Goal: Task Accomplishment & Management: Manage account settings

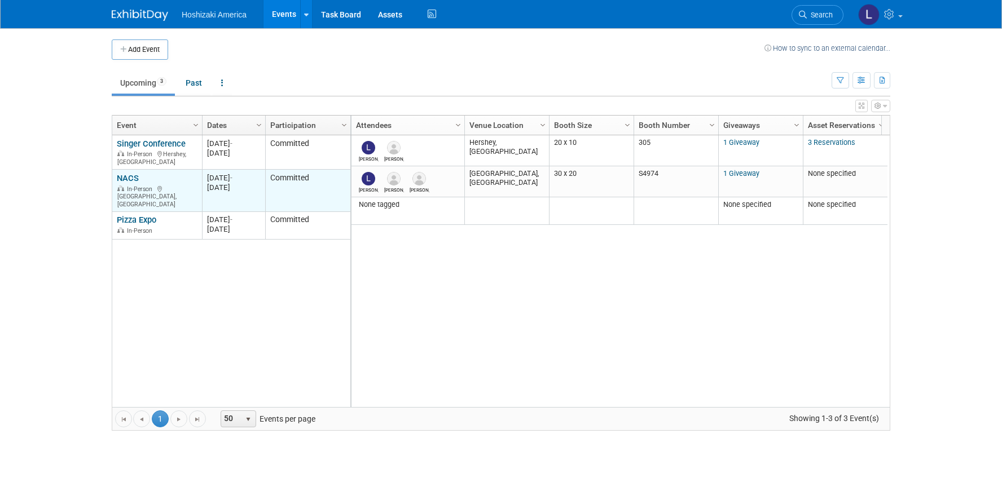
click at [140, 175] on div "NACS In-Person [GEOGRAPHIC_DATA], [GEOGRAPHIC_DATA]" at bounding box center [157, 191] width 80 height 36
click at [134, 174] on link "NACS" at bounding box center [128, 178] width 22 height 10
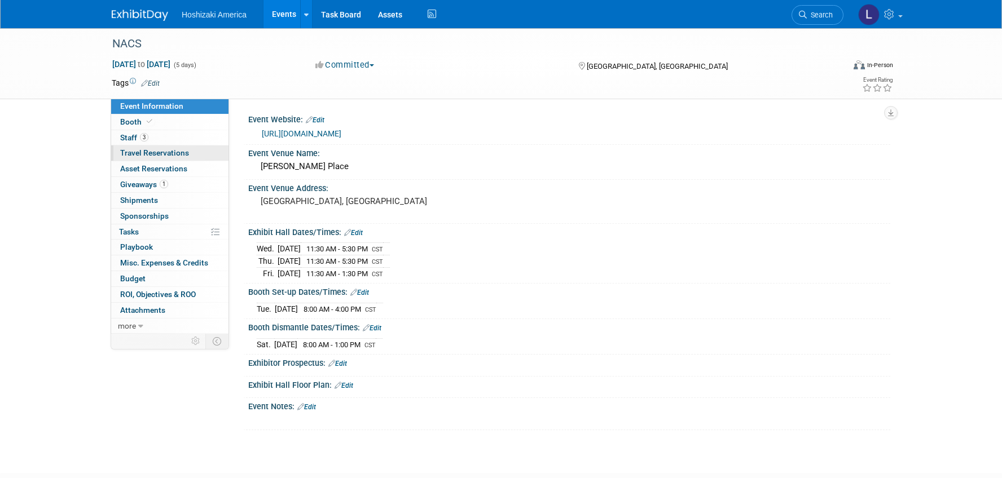
click at [182, 156] on span "Travel Reservations 0" at bounding box center [154, 152] width 69 height 9
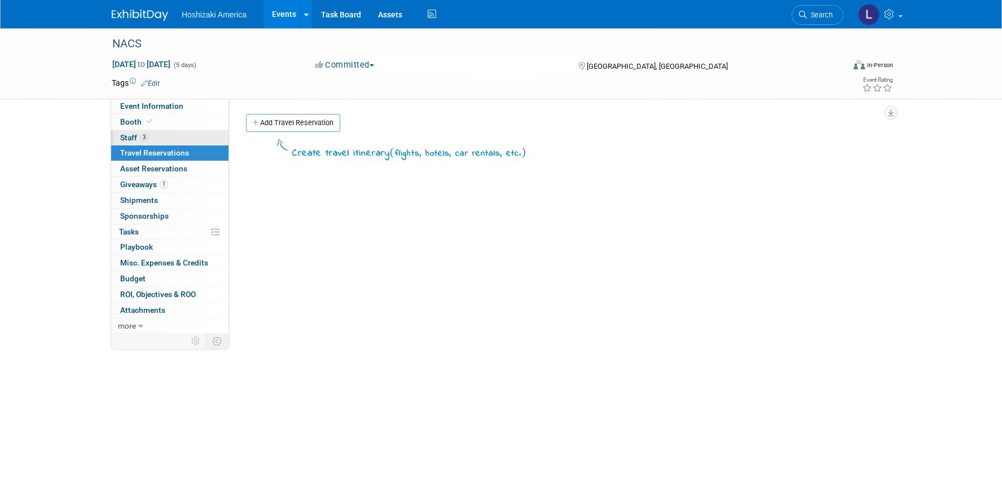
click at [127, 137] on span "Staff 3" at bounding box center [134, 137] width 28 height 9
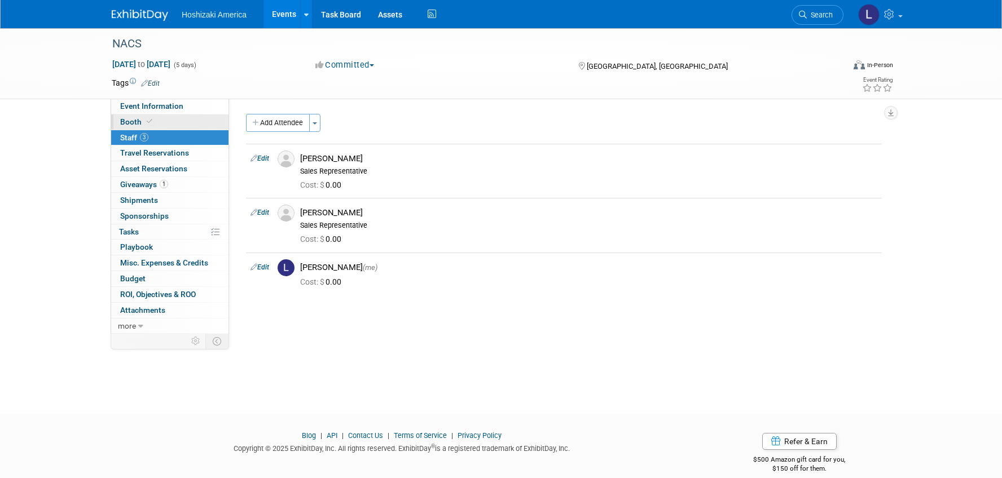
click at [138, 119] on span "Booth" at bounding box center [137, 121] width 34 height 9
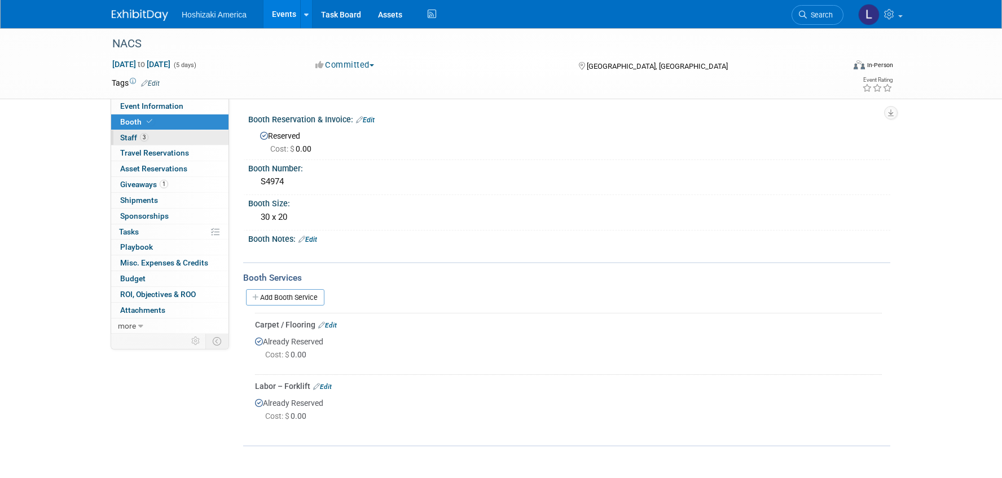
click at [124, 132] on link "3 Staff 3" at bounding box center [169, 137] width 117 height 15
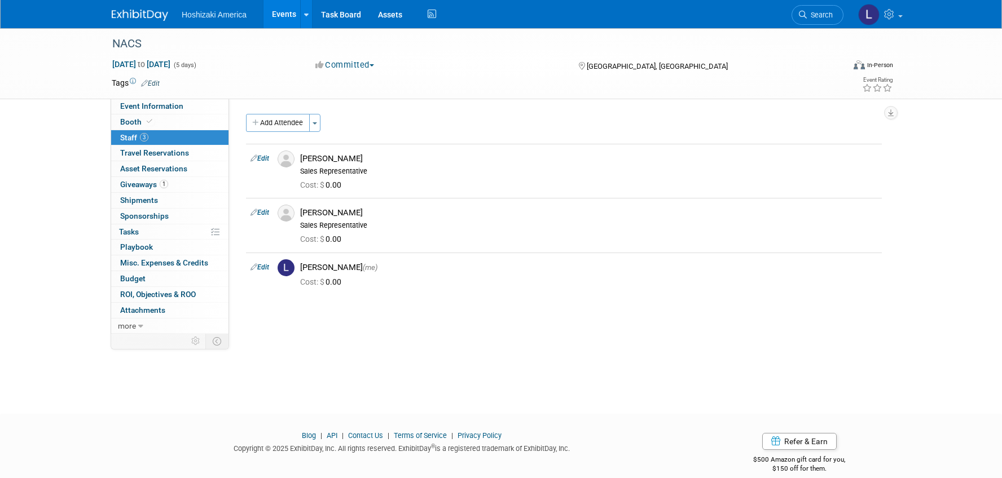
click at [68, 174] on div "NACS Oct 15, 2025 to Oct 19, 2025 (5 days) Oct 15, 2025 to Oct 19, 2025 Committ…" at bounding box center [501, 210] width 1002 height 365
click at [142, 105] on span "Event Information" at bounding box center [151, 106] width 63 height 9
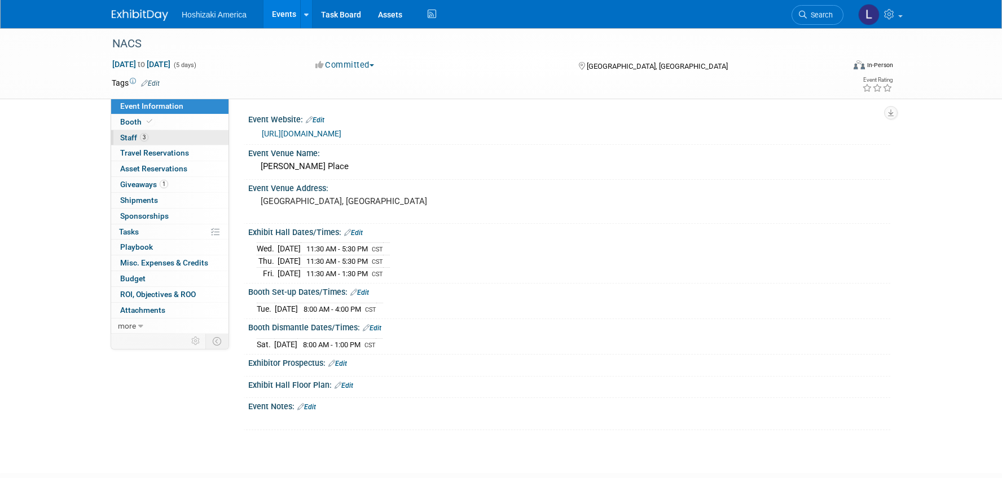
click at [164, 138] on link "3 Staff 3" at bounding box center [169, 137] width 117 height 15
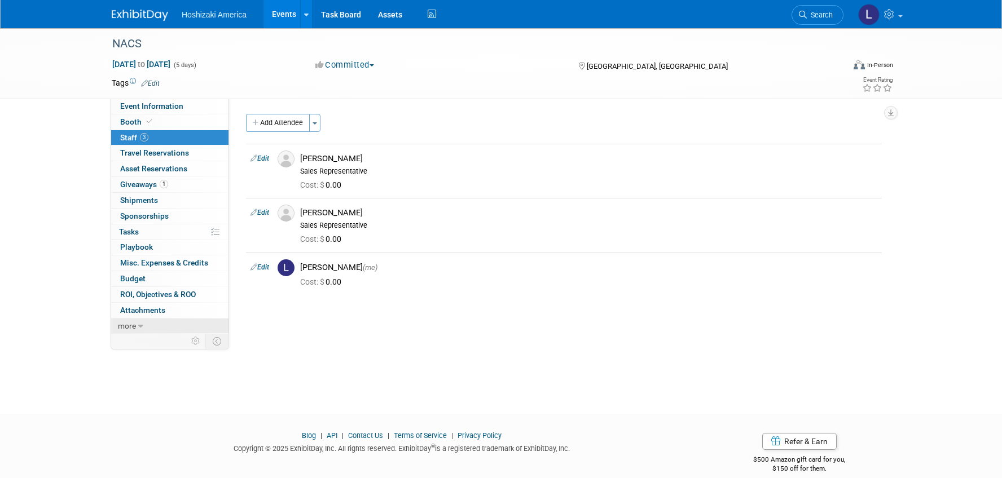
click at [148, 321] on link "more" at bounding box center [169, 326] width 117 height 15
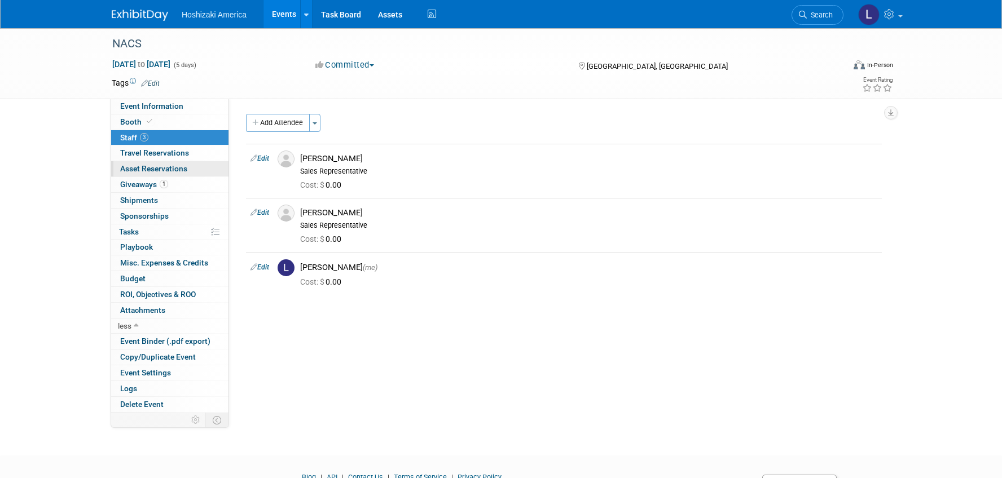
click at [179, 169] on span "Asset Reservations 0" at bounding box center [153, 168] width 67 height 9
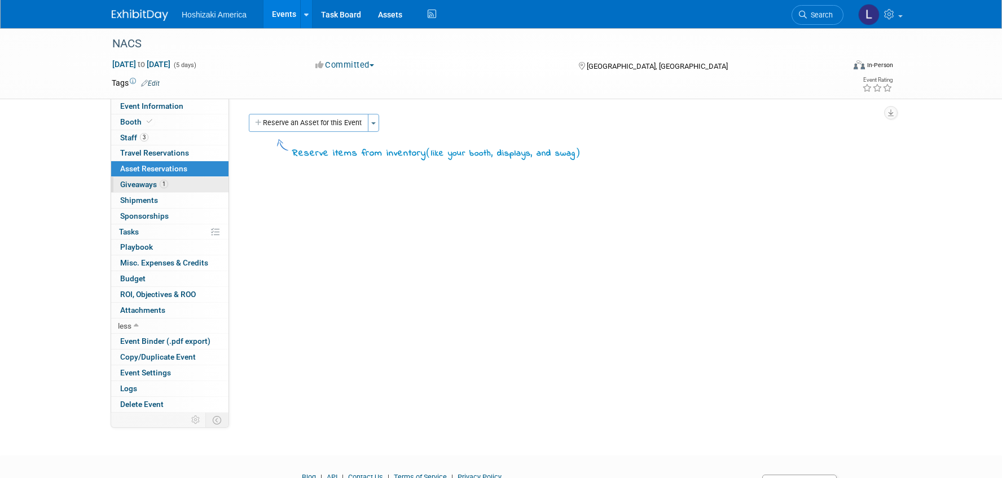
click at [178, 178] on link "1 Giveaways 1" at bounding box center [169, 184] width 117 height 15
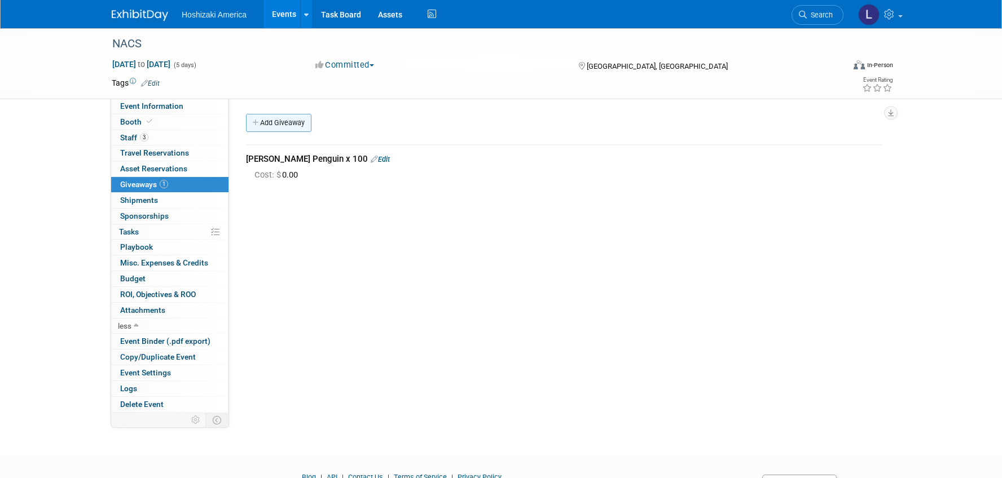
click at [287, 124] on link "Add Giveaway" at bounding box center [278, 123] width 65 height 18
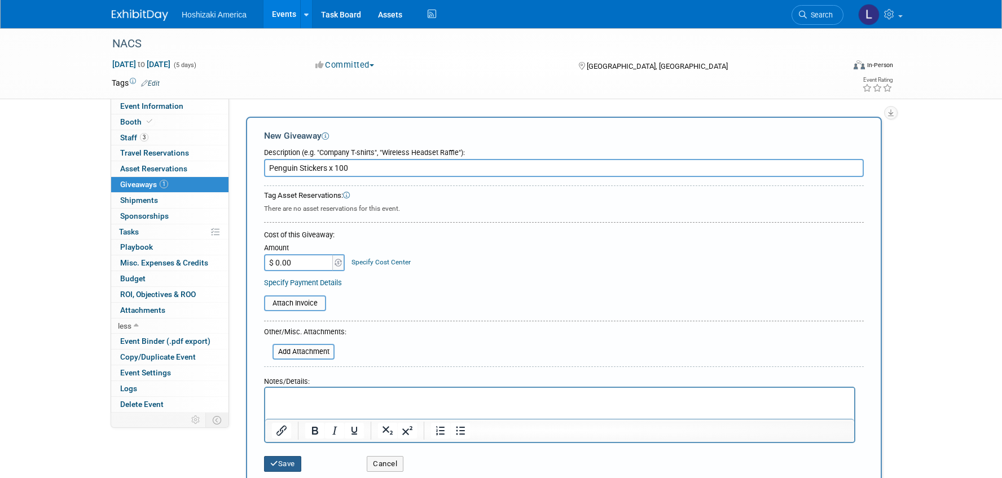
type input "Penguin Stickers x 100"
click at [284, 461] on button "Save" at bounding box center [282, 464] width 37 height 16
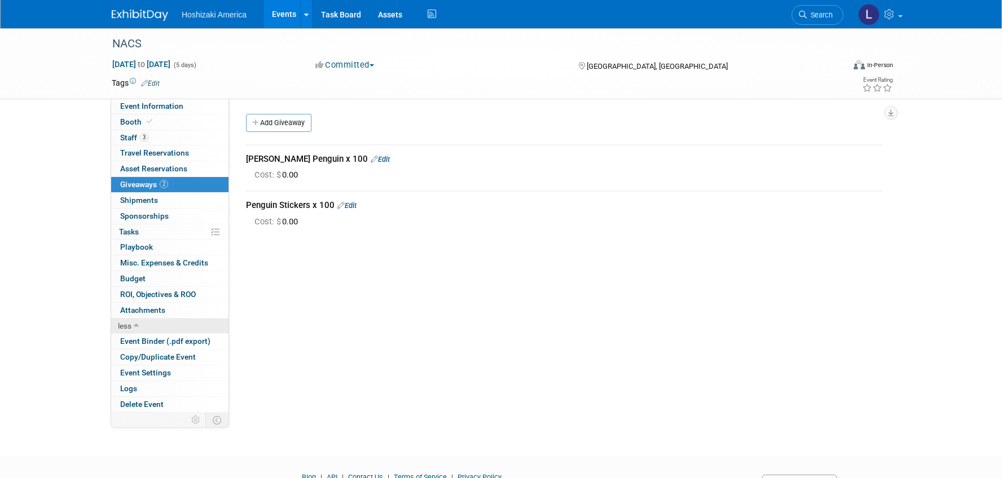
click at [134, 323] on icon at bounding box center [136, 327] width 5 height 8
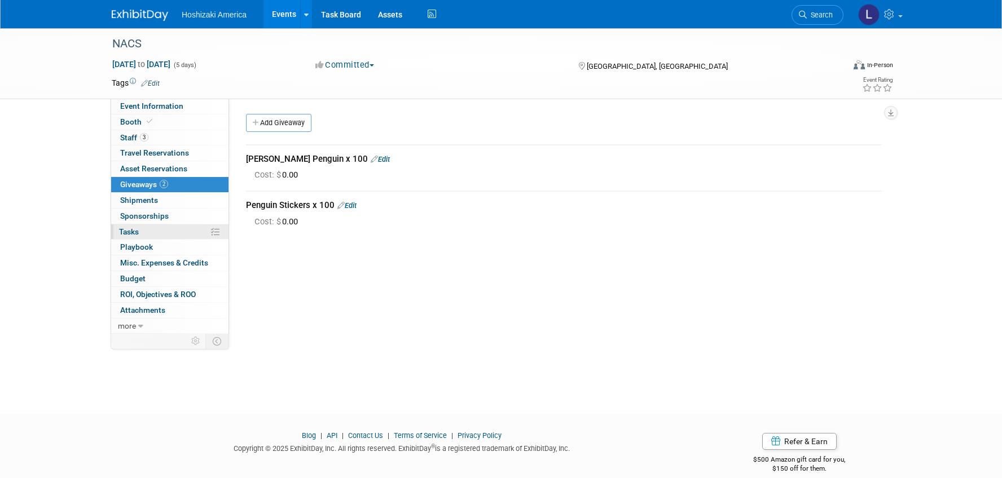
click at [171, 232] on link "0% Tasks 0%" at bounding box center [169, 231] width 117 height 15
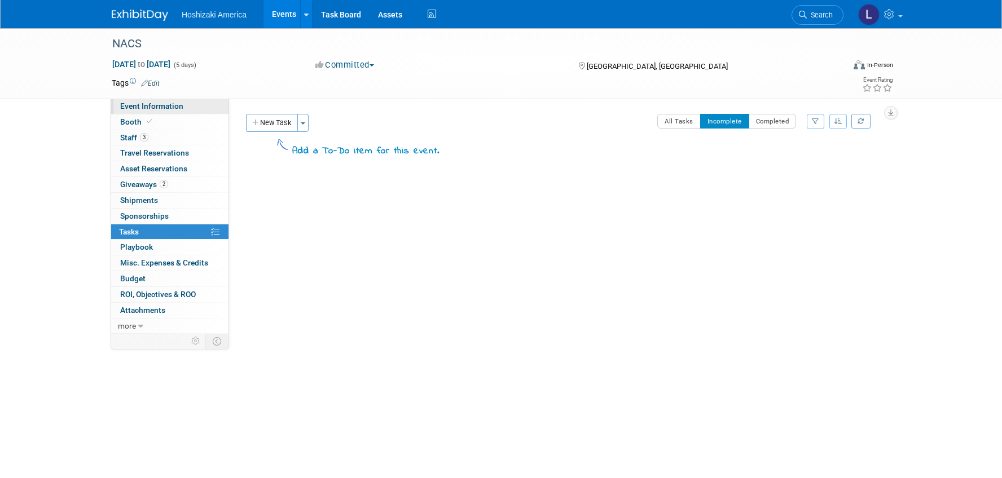
click at [178, 104] on span "Event Information" at bounding box center [151, 106] width 63 height 9
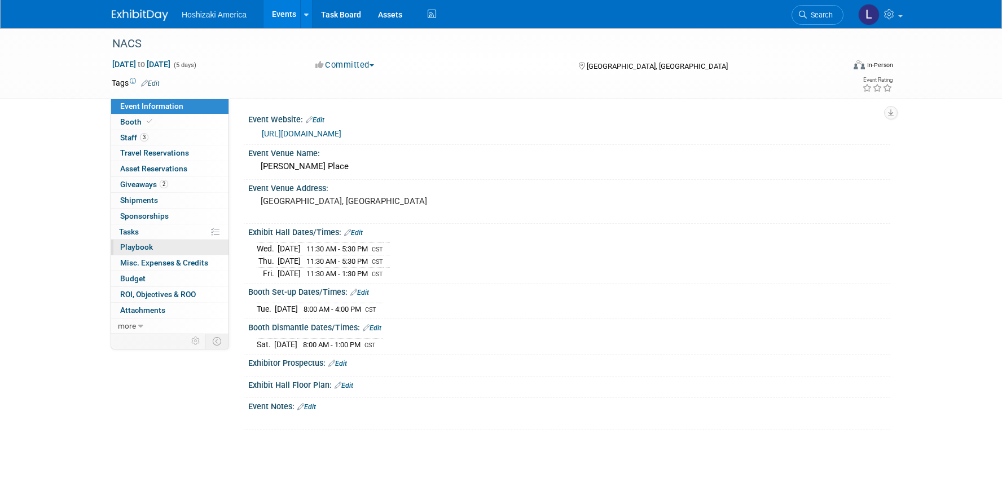
click at [151, 243] on span "Playbook 0" at bounding box center [136, 247] width 33 height 9
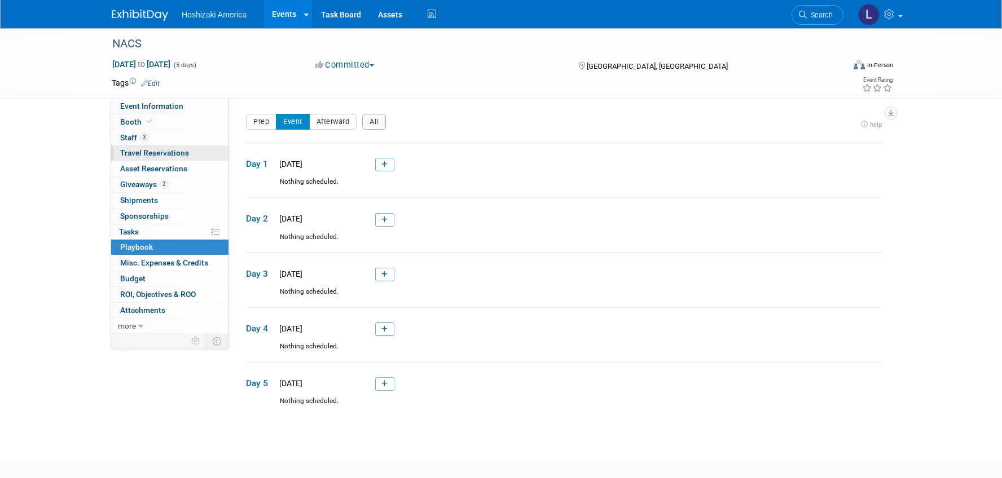
click at [173, 151] on span "Travel Reservations 0" at bounding box center [154, 152] width 69 height 9
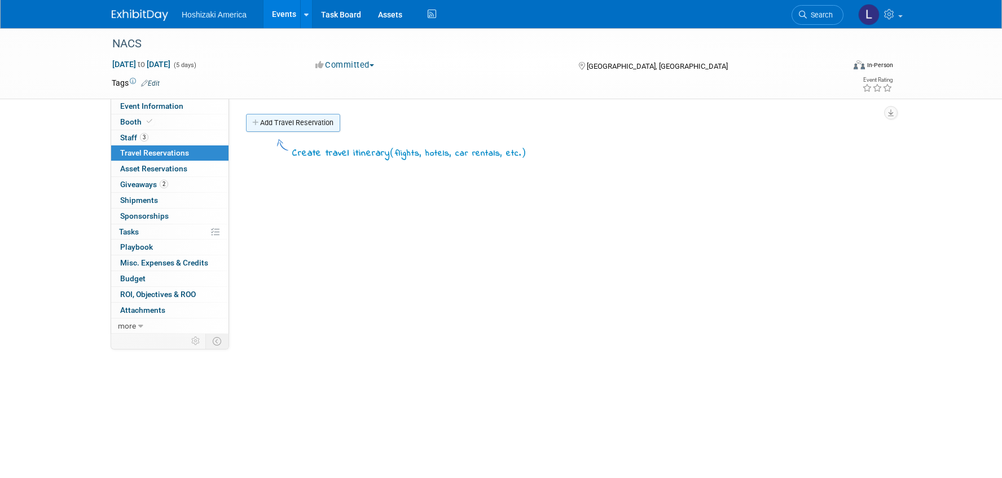
click at [283, 120] on link "Add Travel Reservation" at bounding box center [293, 123] width 94 height 18
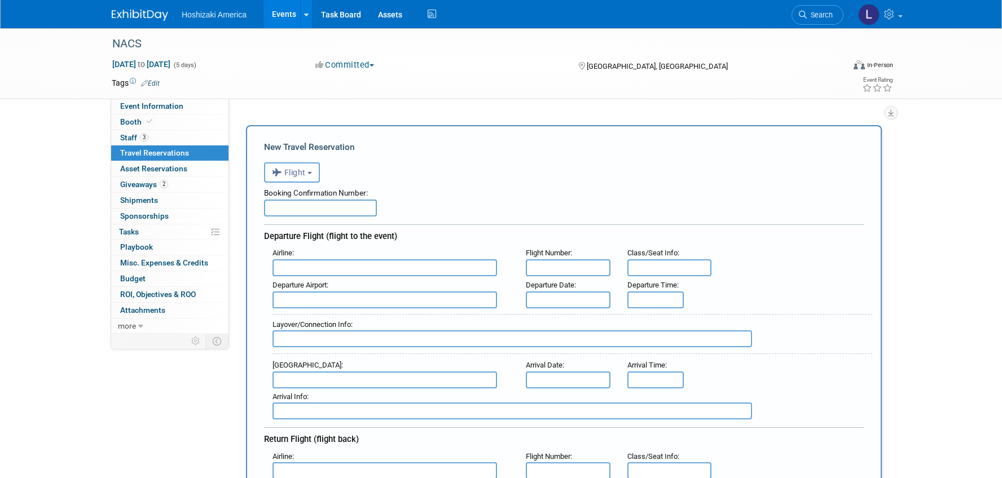
click at [308, 274] on input "text" at bounding box center [384, 267] width 224 height 17
click at [301, 175] on span "Flight" at bounding box center [289, 172] width 34 height 9
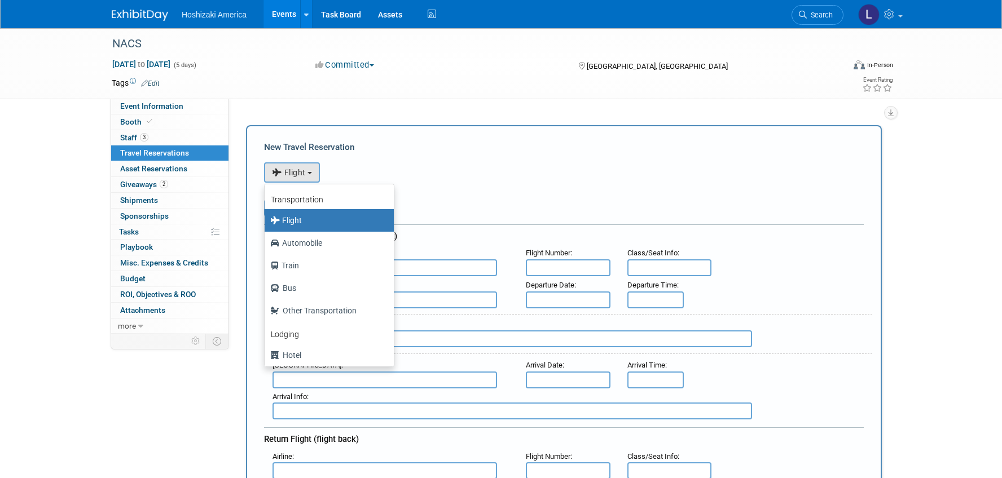
click at [298, 222] on label "Flight" at bounding box center [326, 220] width 112 height 18
click at [266, 222] on input "Flight" at bounding box center [262, 218] width 7 height 7
click at [298, 222] on label "Flight" at bounding box center [326, 220] width 112 height 18
click at [266, 222] on input "Flight" at bounding box center [262, 218] width 7 height 7
click at [457, 201] on div "Booking Confirmation Number:" at bounding box center [564, 200] width 600 height 34
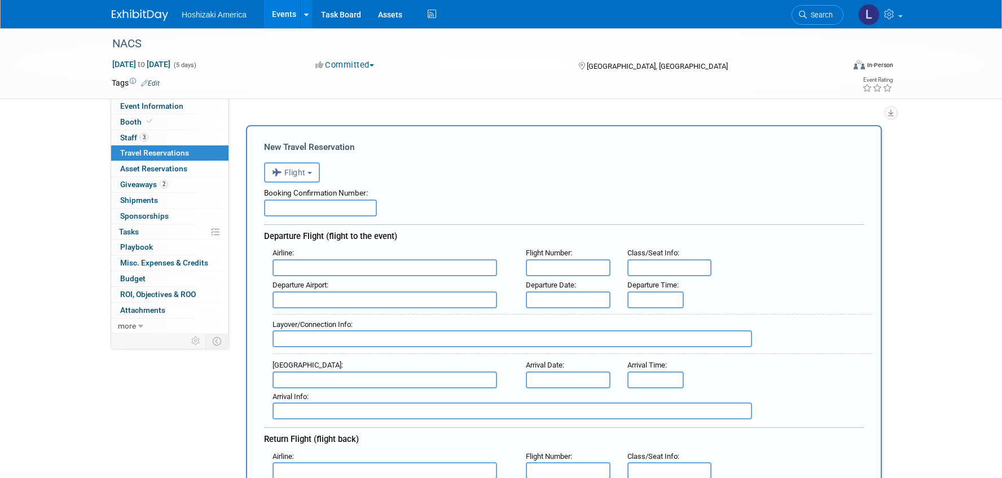
click at [304, 213] on input "text" at bounding box center [320, 208] width 113 height 17
type input "FGHRTS"
click at [310, 277] on div "Departure Airport :" at bounding box center [390, 293] width 253 height 32
click at [318, 268] on input "text" at bounding box center [384, 267] width 224 height 17
click at [307, 311] on span "Delta Air Lines (DAL)" at bounding box center [390, 305] width 235 height 18
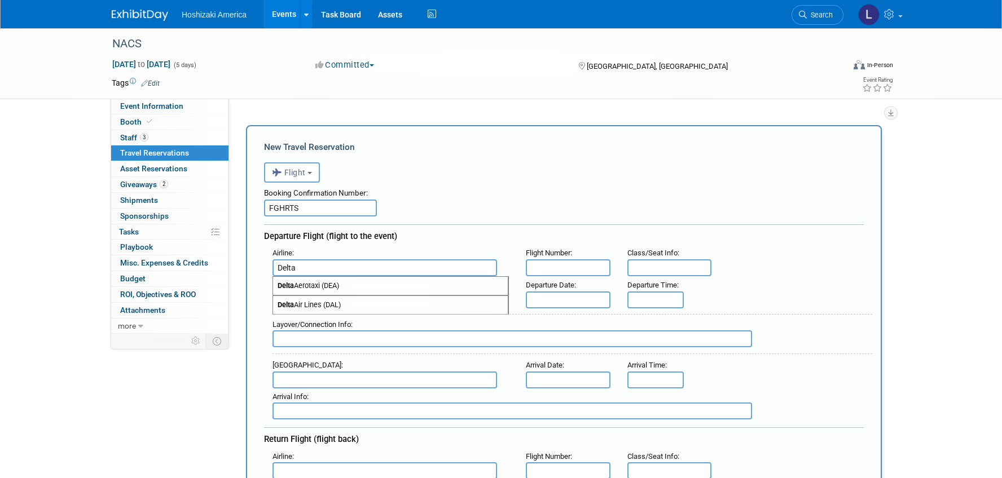
type input "Delta Air Lines (DAL)"
click at [415, 299] on input "text" at bounding box center [384, 300] width 224 height 17
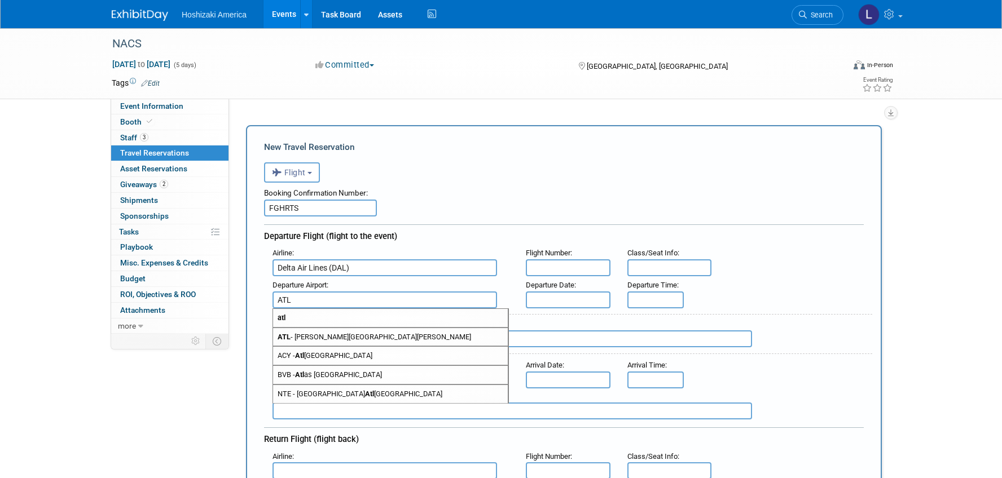
click at [416, 311] on span "atl" at bounding box center [390, 318] width 235 height 18
type input "atl"
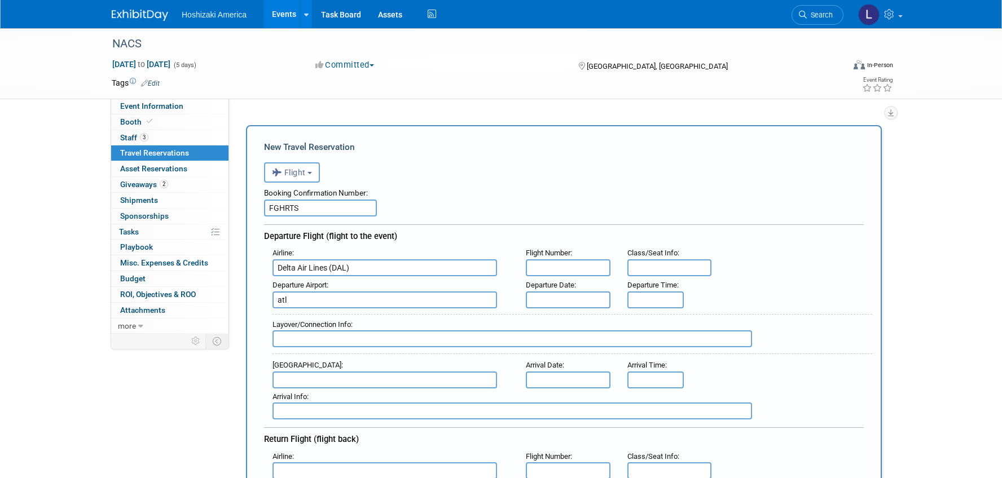
click at [575, 299] on input "text" at bounding box center [568, 300] width 85 height 17
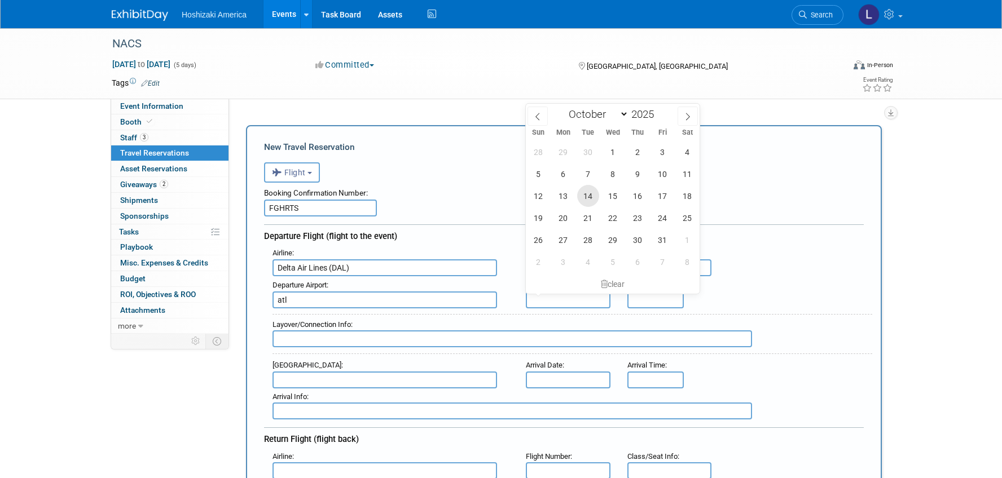
click at [592, 199] on span "14" at bounding box center [588, 196] width 22 height 22
type input "Oct 14, 2025"
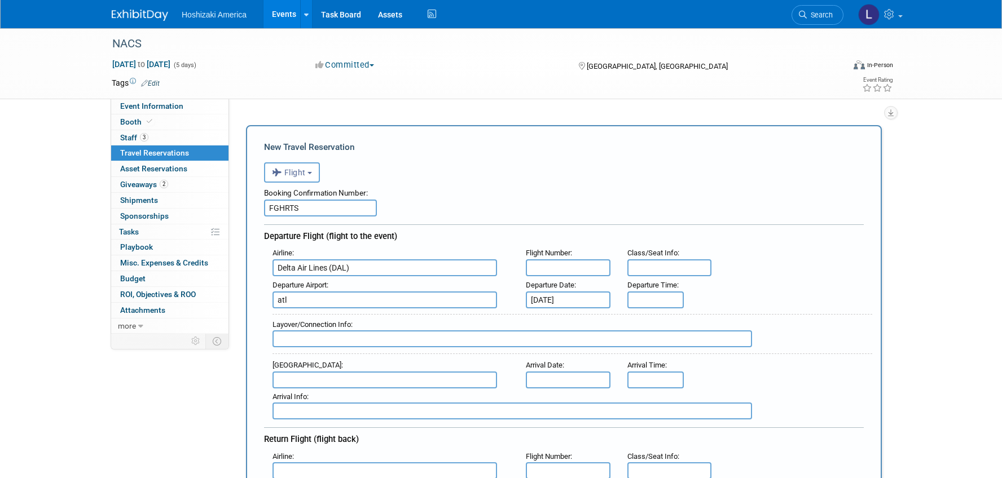
click at [327, 378] on input "text" at bounding box center [384, 380] width 224 height 17
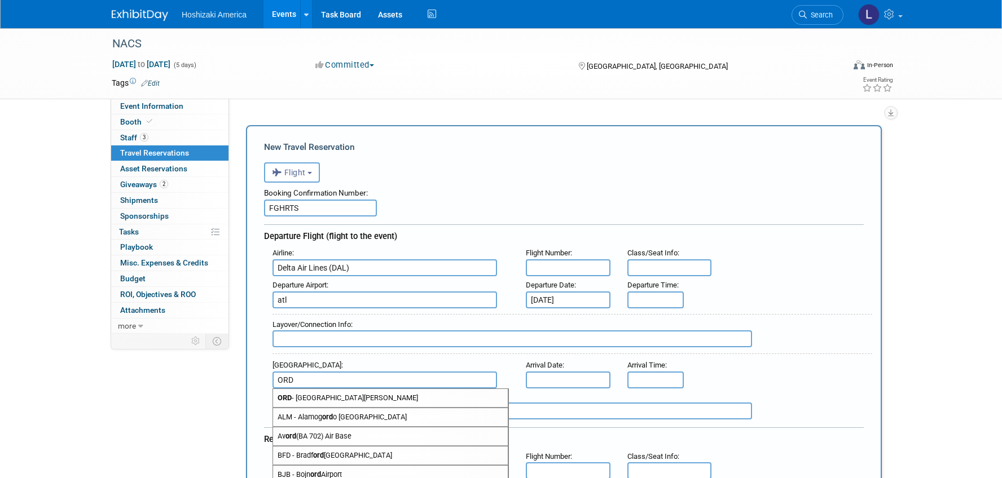
click at [338, 396] on span "ORD - Chicago O'Hare International Airport" at bounding box center [390, 398] width 235 height 18
type input "ORD - Chicago O&#39;Hare International Airport"
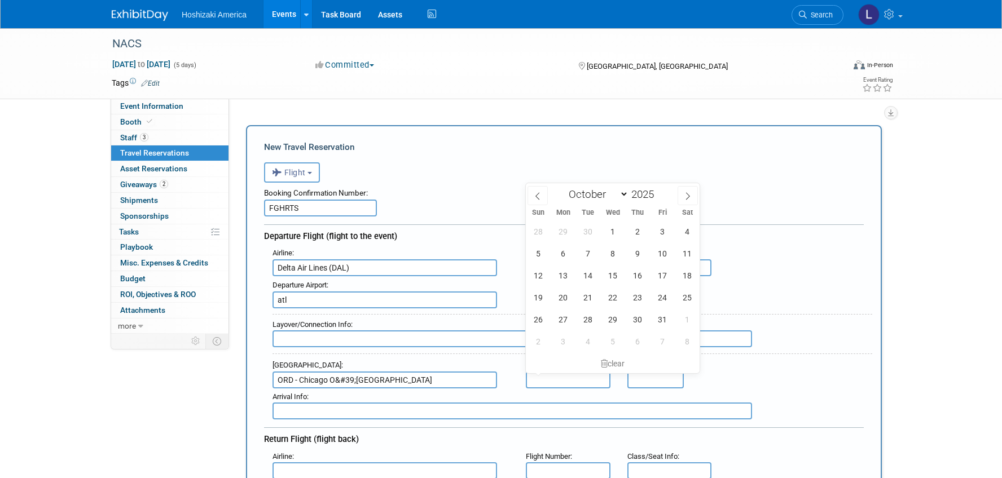
click at [552, 375] on input "text" at bounding box center [568, 380] width 85 height 17
click at [540, 296] on span "19" at bounding box center [538, 298] width 22 height 22
type input "[DATE]"
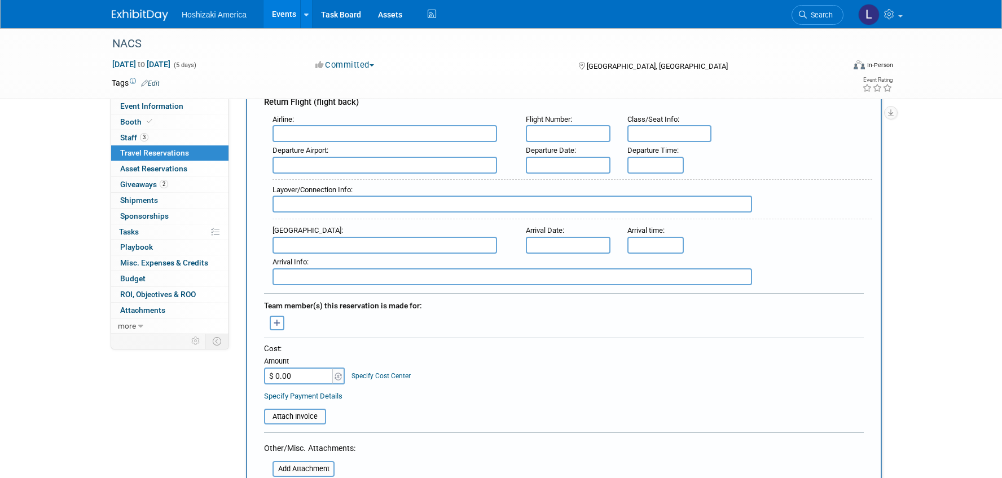
scroll to position [338, 0]
click at [277, 322] on icon "button" at bounding box center [277, 322] width 7 height 7
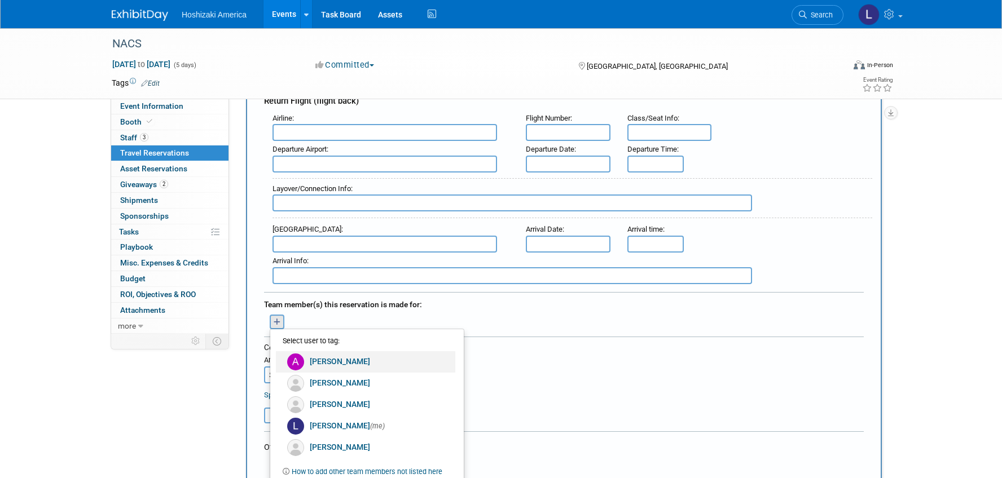
click at [340, 363] on link "Ashley Miner" at bounding box center [365, 361] width 179 height 21
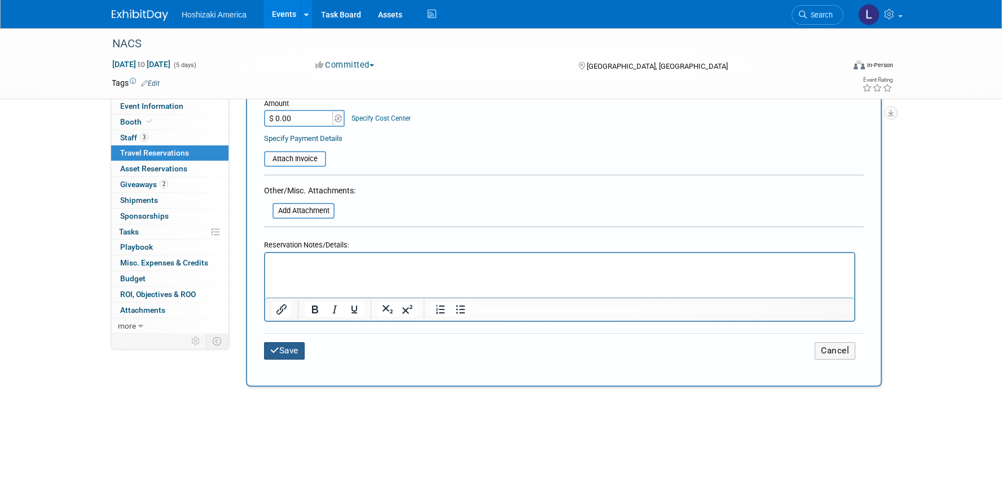
click at [299, 345] on button "Save" at bounding box center [284, 350] width 41 height 17
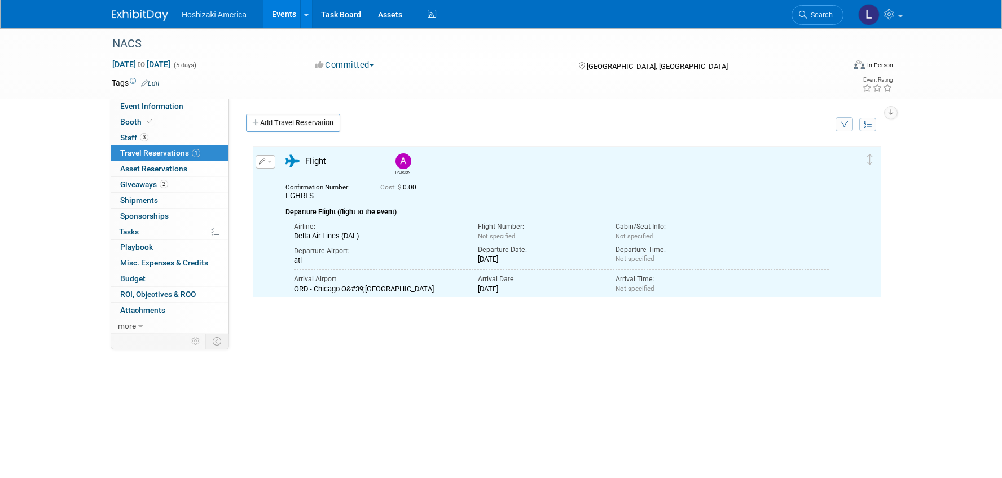
scroll to position [0, 0]
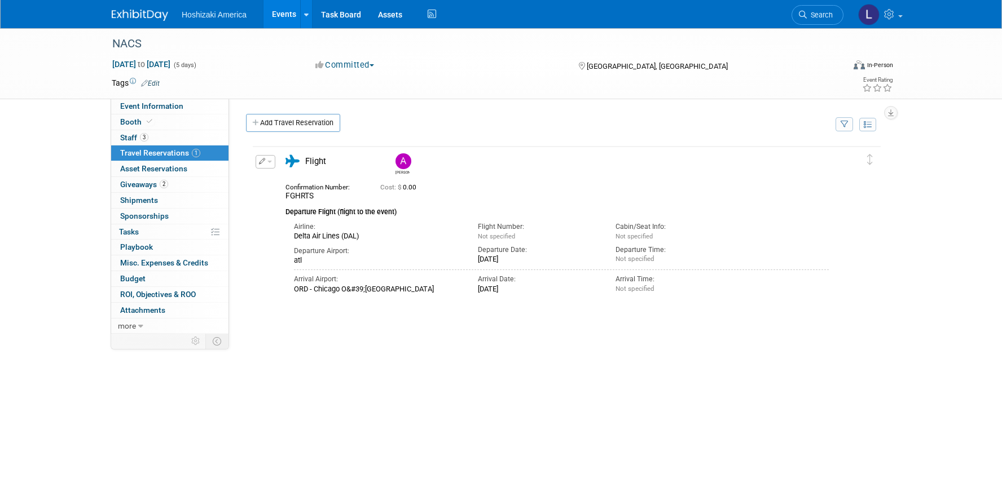
click at [81, 165] on div "NACS Oct 15, 2025 to Oct 19, 2025 (5 days) Oct 15, 2025 to Oct 19, 2025 Committ…" at bounding box center [501, 267] width 1002 height 479
click at [64, 300] on div "NACS Oct 15, 2025 to Oct 19, 2025 (5 days) Oct 15, 2025 to Oct 19, 2025 Committ…" at bounding box center [501, 267] width 1002 height 479
click at [136, 323] on link "more" at bounding box center [169, 326] width 117 height 15
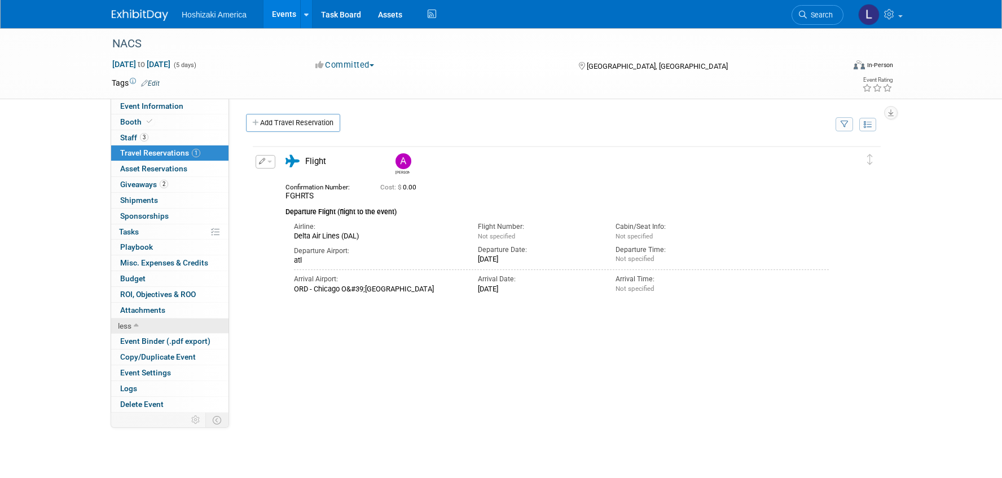
click at [136, 321] on link "less" at bounding box center [169, 326] width 117 height 15
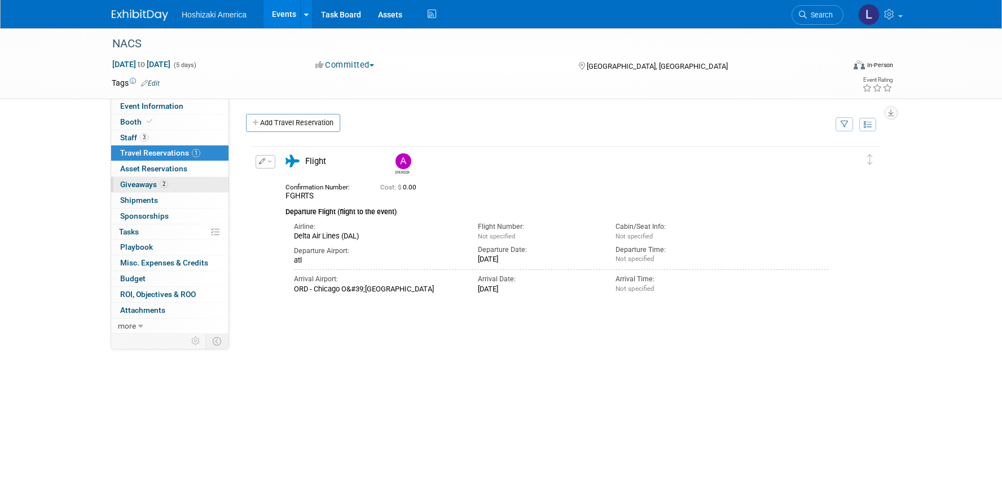
click at [144, 180] on span "Giveaways 2" at bounding box center [144, 184] width 48 height 9
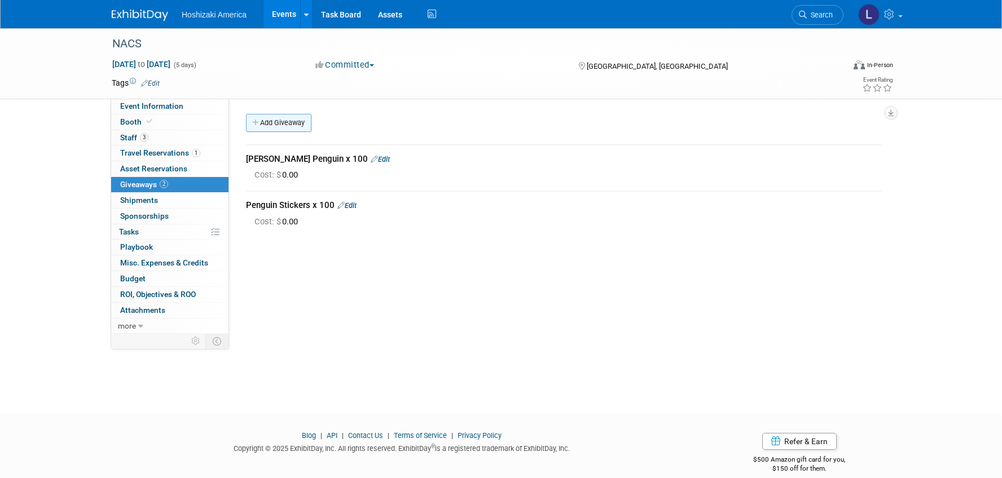
click at [270, 126] on link "Add Giveaway" at bounding box center [278, 123] width 65 height 18
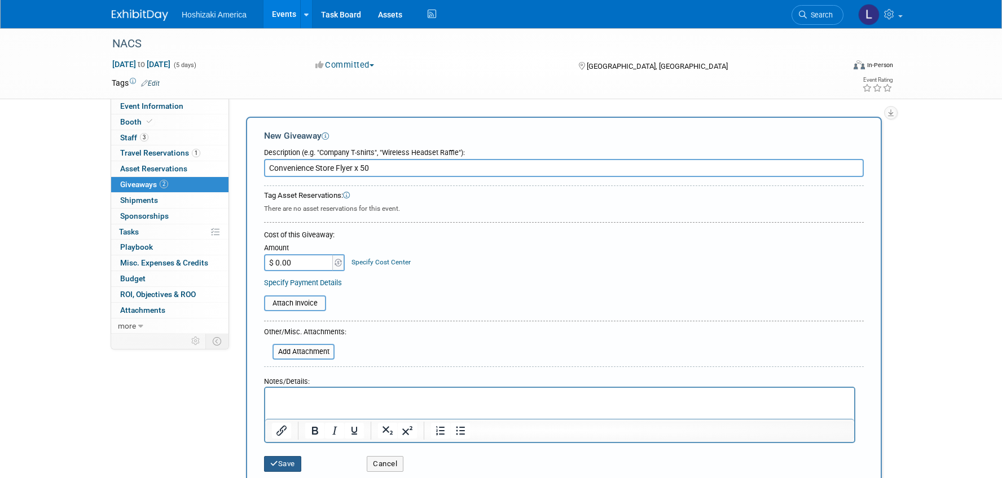
type input "Convenience Store Flyer x 50"
click at [281, 464] on button "Save" at bounding box center [282, 464] width 37 height 16
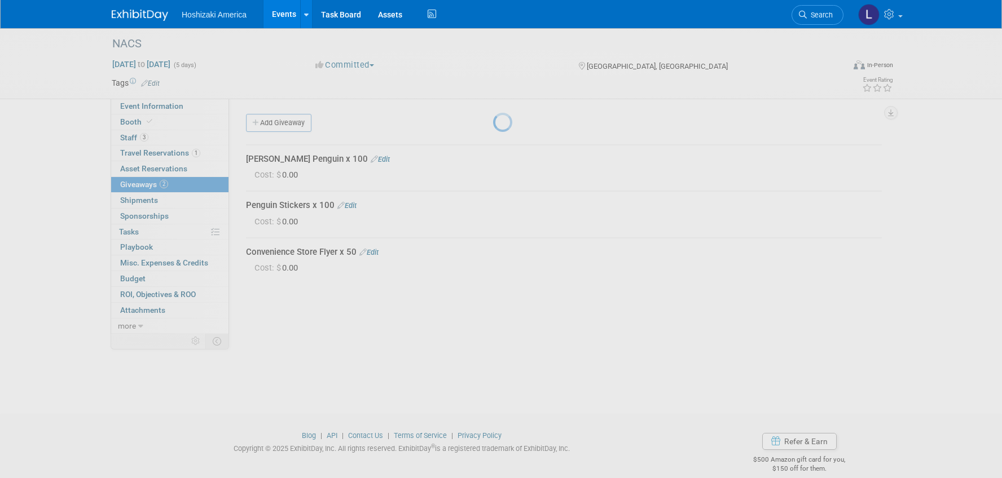
scroll to position [15, 0]
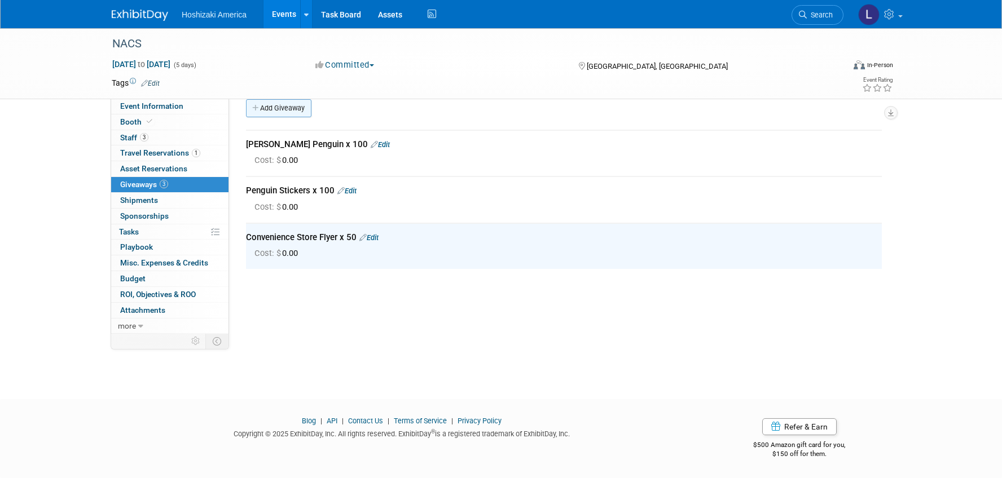
click at [290, 109] on link "Add Giveaway" at bounding box center [278, 108] width 65 height 18
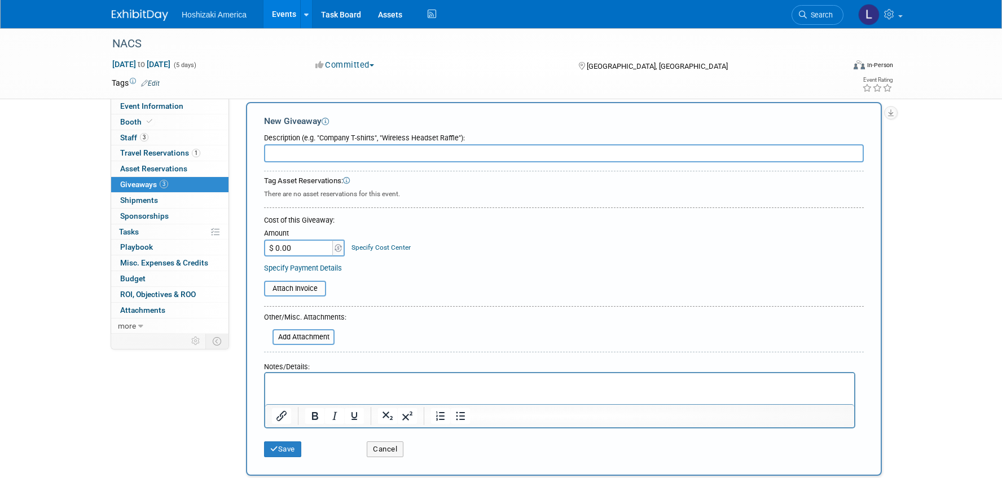
scroll to position [0, 0]
type input "T-Stands with QR Code x 2"
click at [276, 444] on button "Save" at bounding box center [282, 450] width 37 height 16
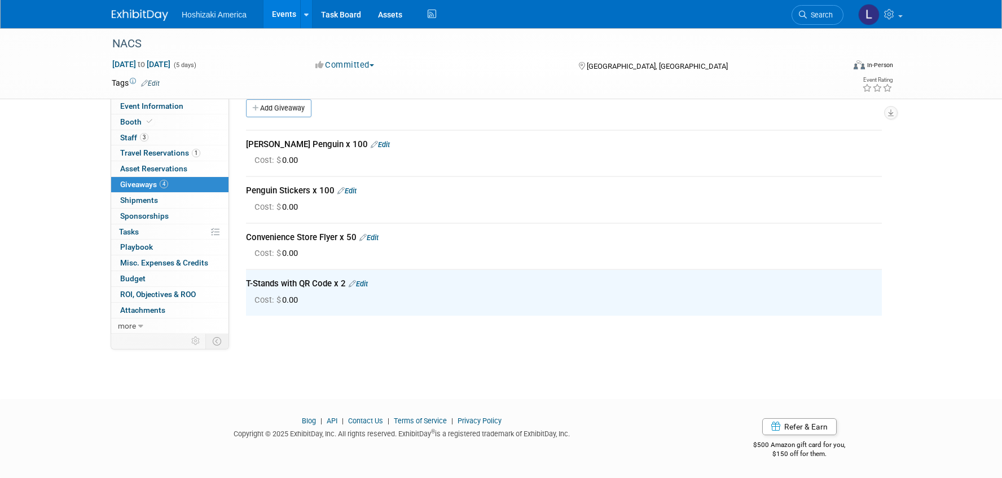
drag, startPoint x: 114, startPoint y: 421, endPoint x: 107, endPoint y: 416, distance: 8.9
click at [113, 421] on div "Blog | API | Contact Us | Terms of Service | Privacy Policy Copyright © 2025 Ex…" at bounding box center [401, 431] width 597 height 30
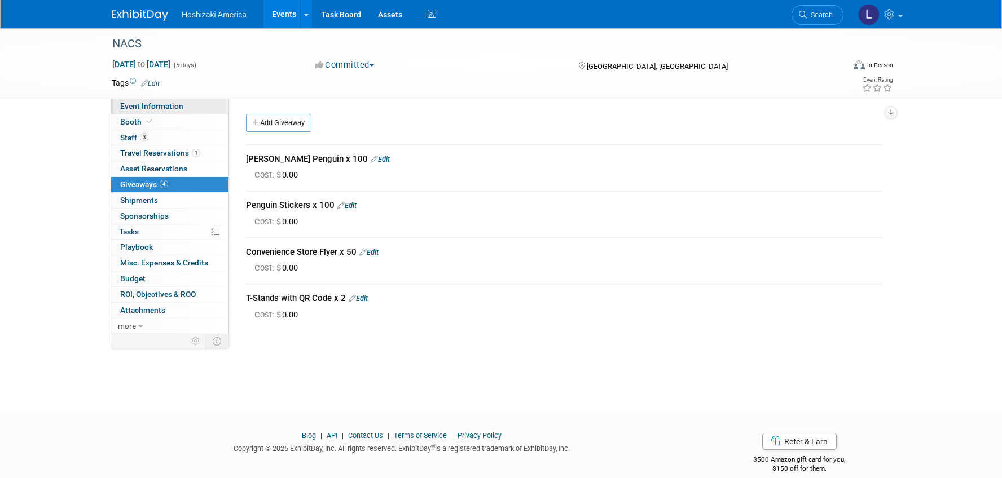
click at [162, 104] on span "Event Information" at bounding box center [151, 106] width 63 height 9
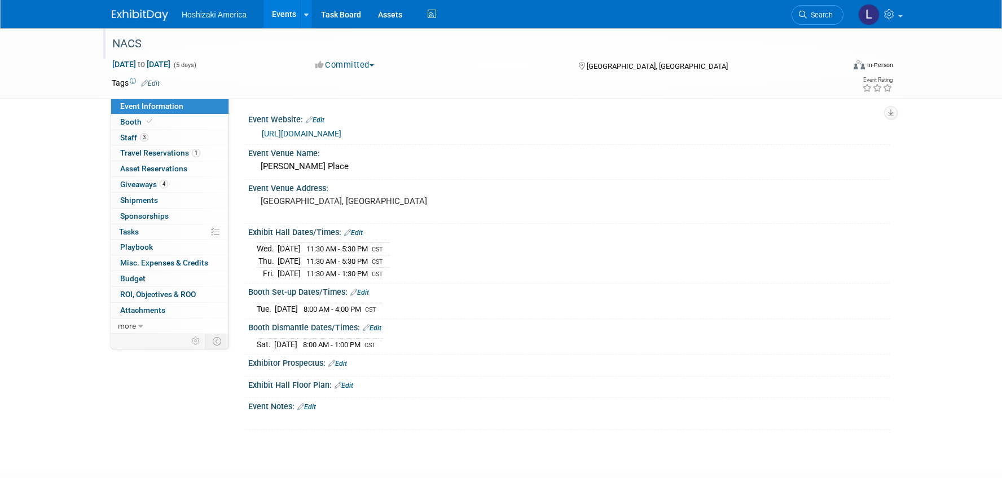
click at [126, 38] on div "NACS" at bounding box center [467, 44] width 718 height 20
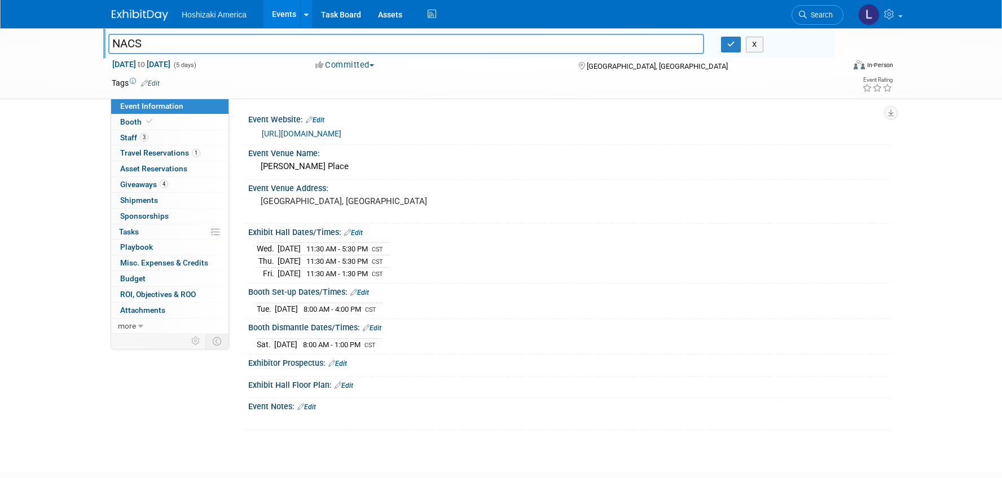
click at [70, 133] on div "NACS NACS X Oct 15, 2025 to Oct 19, 2025 (5 days) Oct 15, 2025 to Oct 19, 2025 …" at bounding box center [501, 240] width 1002 height 425
click at [733, 48] on icon "button" at bounding box center [731, 44] width 8 height 7
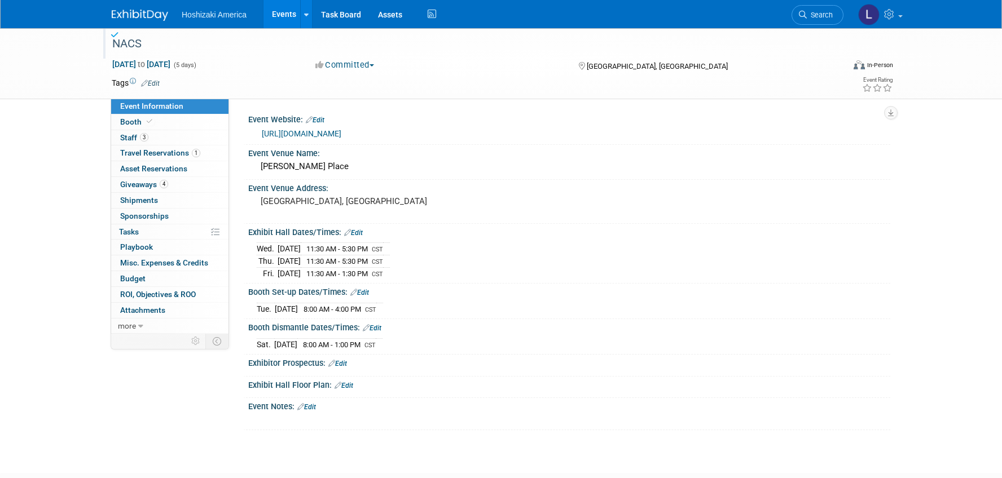
click at [58, 165] on div "NACS Oct 15, 2025 to Oct 19, 2025 (5 days) Oct 15, 2025 to Oct 19, 2025 Committ…" at bounding box center [501, 240] width 1002 height 425
click at [111, 160] on div "Event Information Event Info Booth Booth 3 Staff 3 Staff 1 Travel Reservations …" at bounding box center [170, 216] width 118 height 235
click at [148, 12] on img at bounding box center [140, 15] width 56 height 11
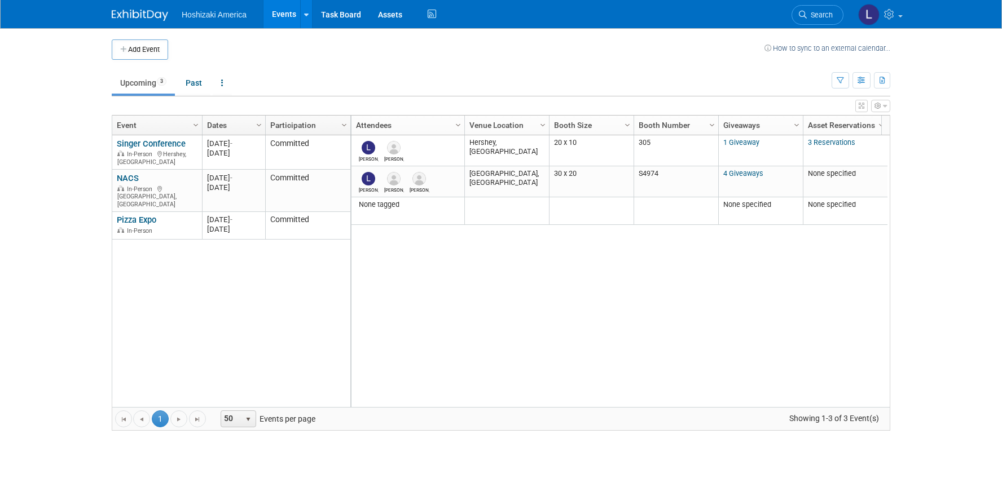
click at [38, 232] on body "Hoshizaki America Events Add Event Bulk Upload Events Shareable Event Boards Re…" at bounding box center [501, 239] width 1002 height 478
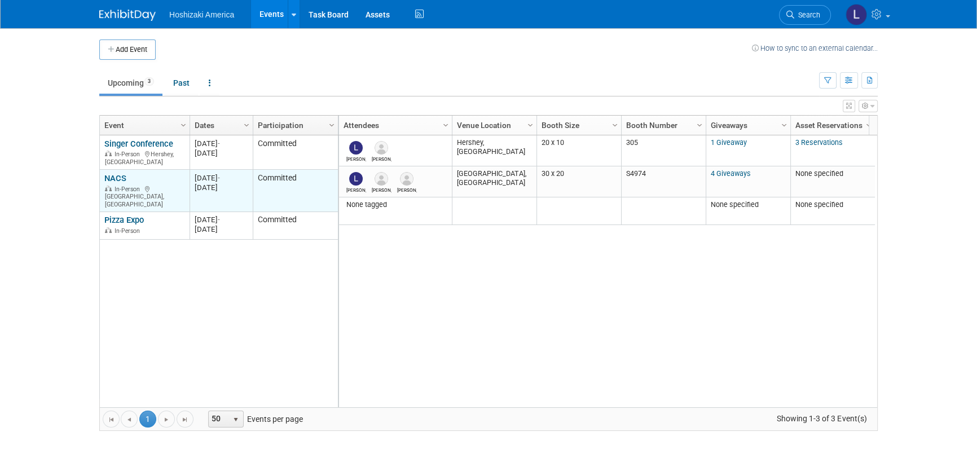
click at [113, 175] on link "NACS" at bounding box center [115, 178] width 22 height 10
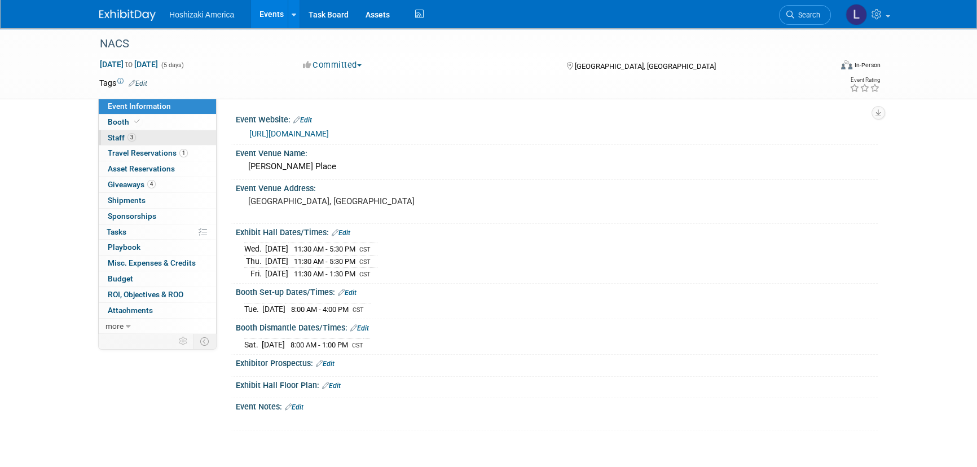
click at [113, 139] on span "Staff 3" at bounding box center [122, 137] width 28 height 9
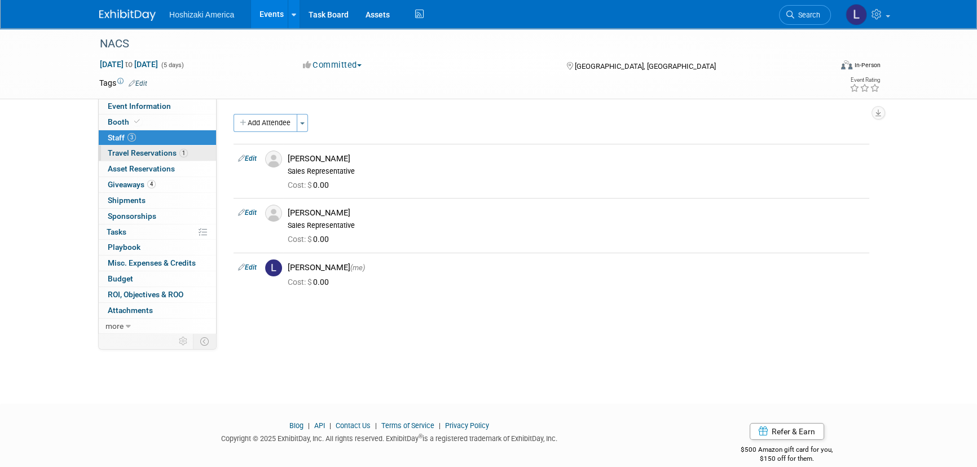
click at [123, 152] on span "Travel Reservations 1" at bounding box center [148, 152] width 80 height 9
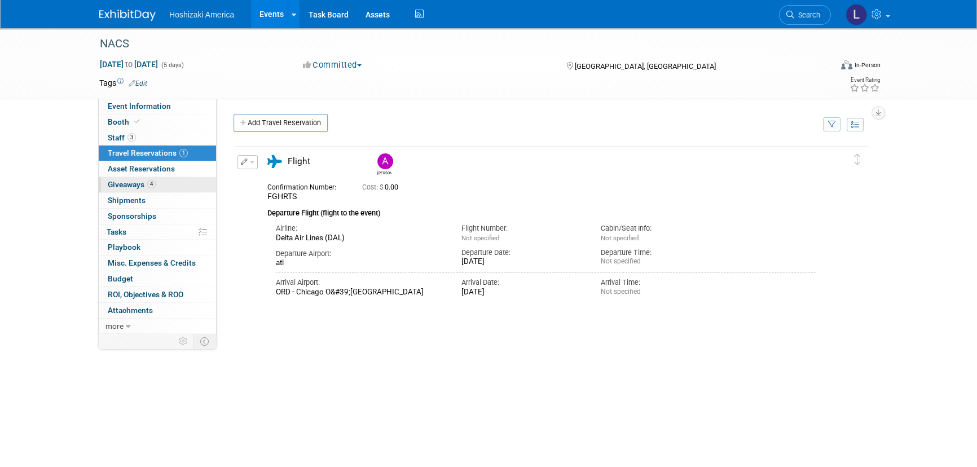
click at [124, 188] on span "Giveaways 4" at bounding box center [132, 184] width 48 height 9
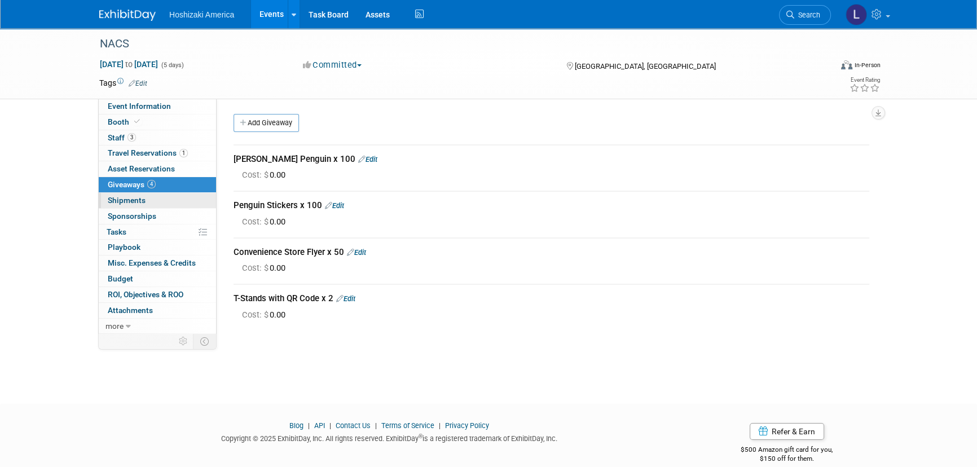
click at [133, 193] on link "0 Shipments 0" at bounding box center [157, 200] width 117 height 15
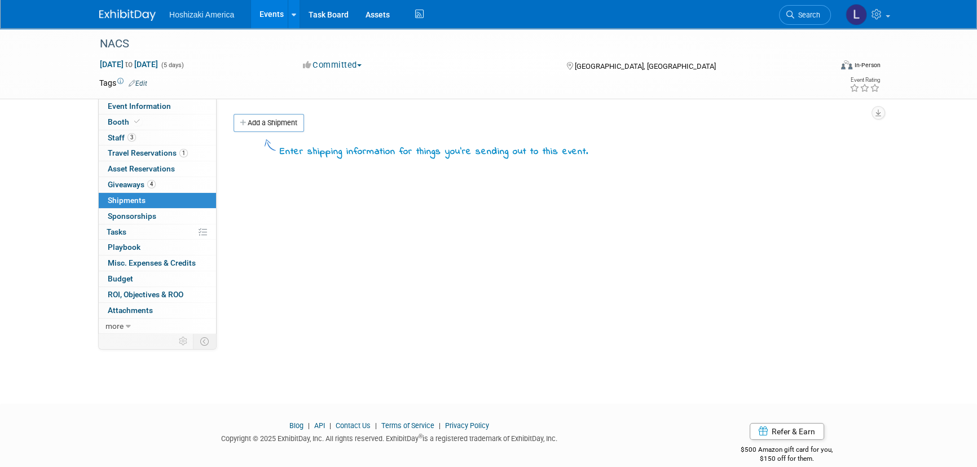
click at [196, 11] on span "Hoshizaki America" at bounding box center [201, 14] width 65 height 9
click at [140, 11] on img at bounding box center [127, 15] width 56 height 11
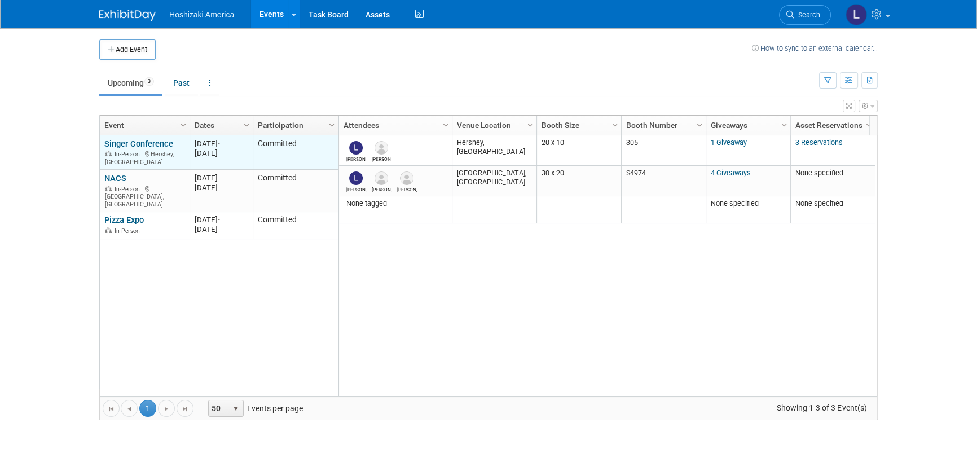
click at [136, 144] on link "Singer Conference" at bounding box center [138, 144] width 69 height 10
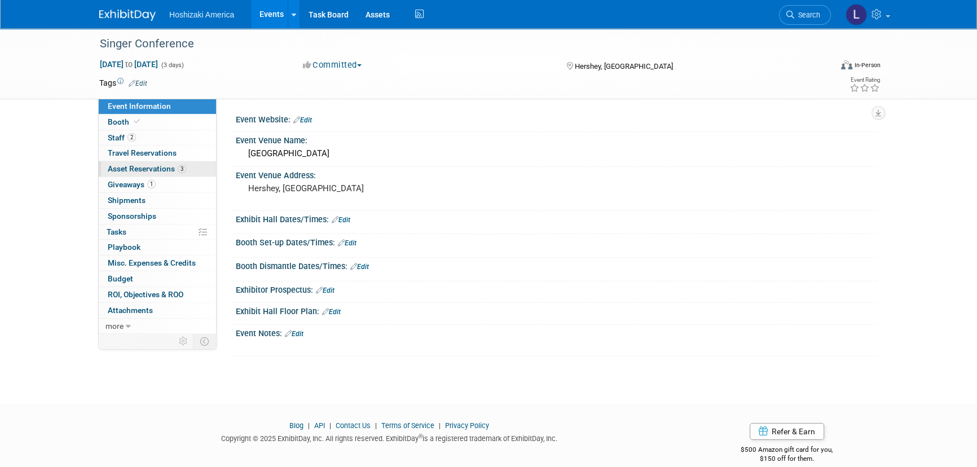
click at [144, 165] on span "Asset Reservations 3" at bounding box center [147, 168] width 78 height 9
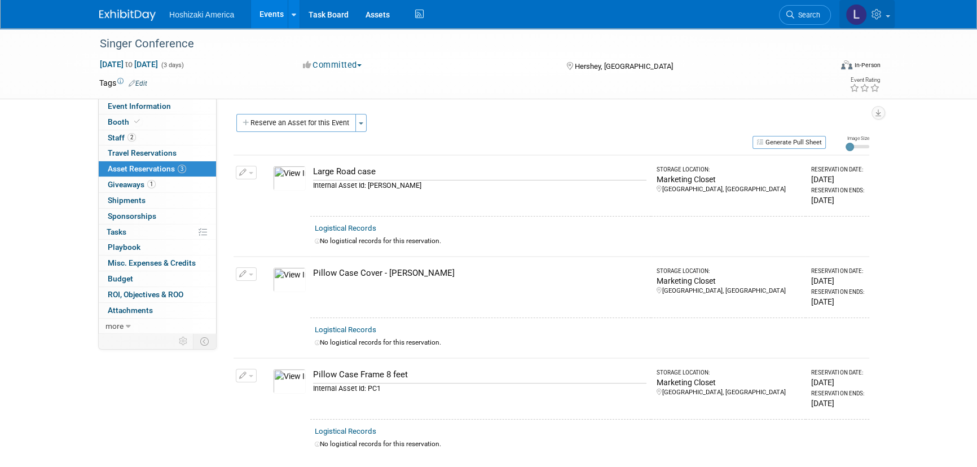
click at [876, 17] on icon at bounding box center [877, 14] width 13 height 10
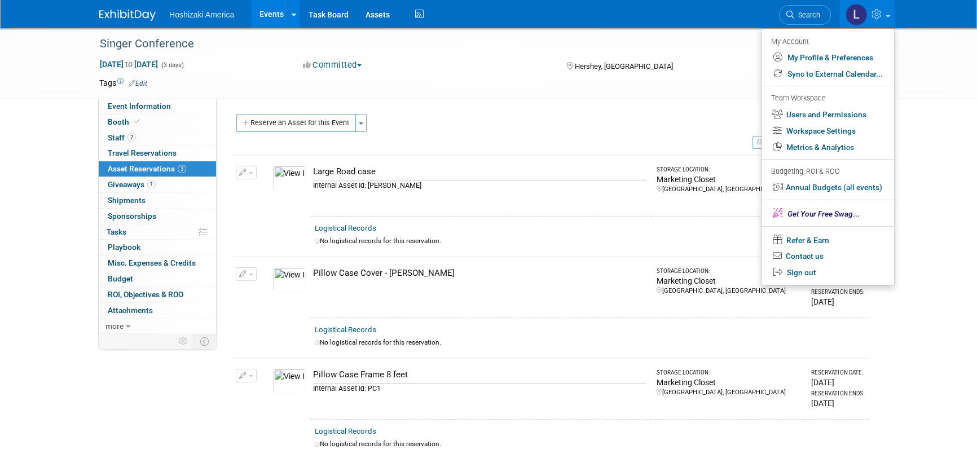
click at [590, 122] on div "Reserve an Asset for this Event Toggle Dropdown New asset reservation Copy asse…" at bounding box center [551, 124] width 636 height 21
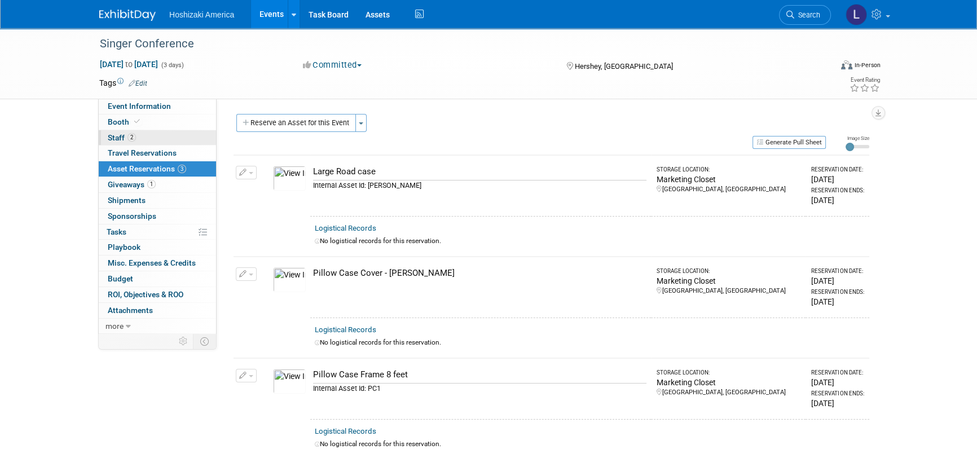
click at [113, 136] on span "Staff 2" at bounding box center [122, 137] width 28 height 9
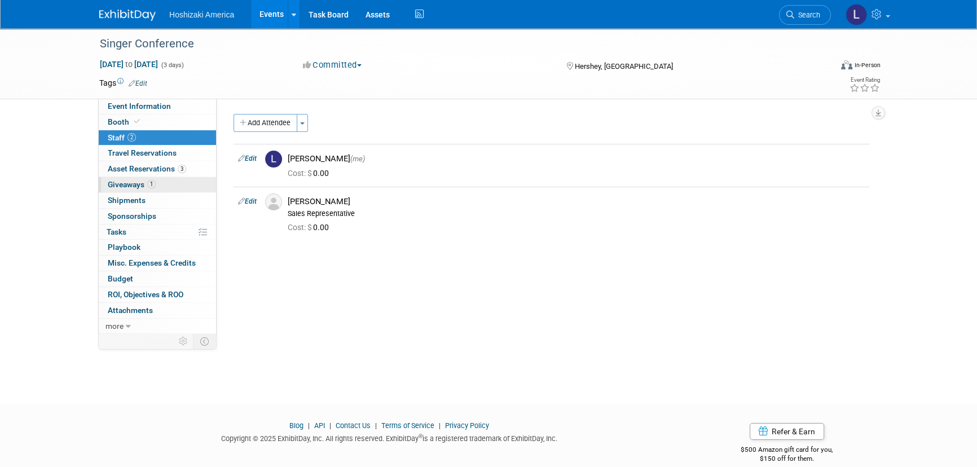
click at [120, 186] on span "Giveaways 1" at bounding box center [132, 184] width 48 height 9
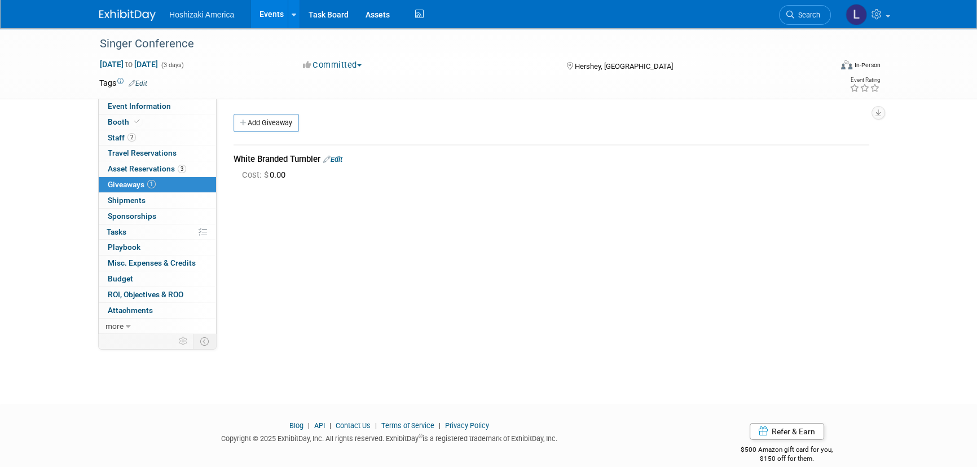
click at [122, 16] on img at bounding box center [127, 15] width 56 height 11
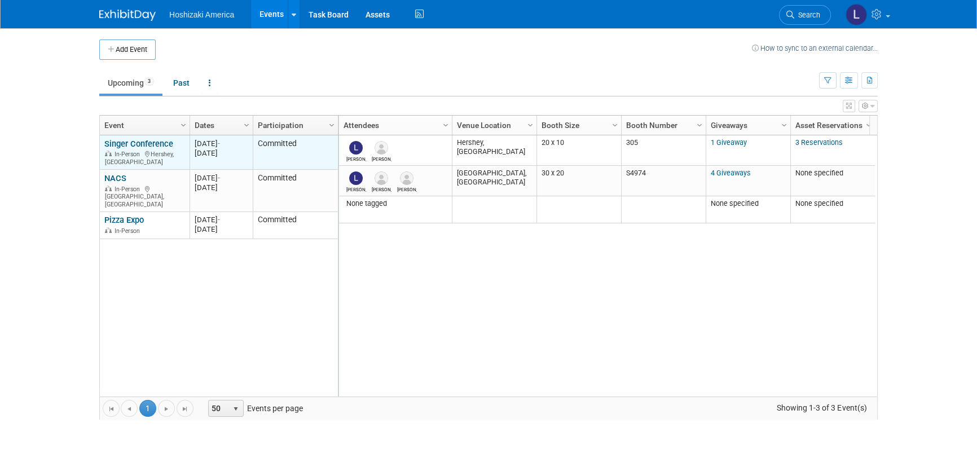
click at [124, 146] on link "Singer Conference" at bounding box center [138, 144] width 69 height 10
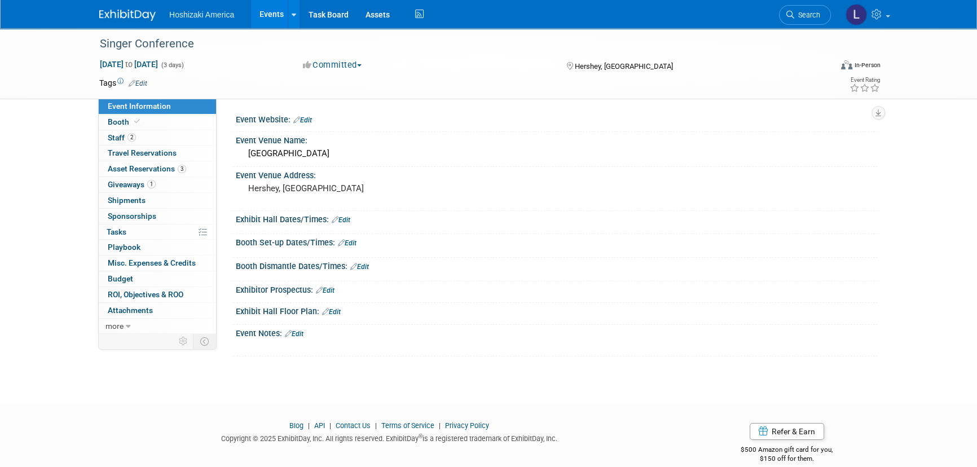
click at [122, 15] on img at bounding box center [127, 15] width 56 height 11
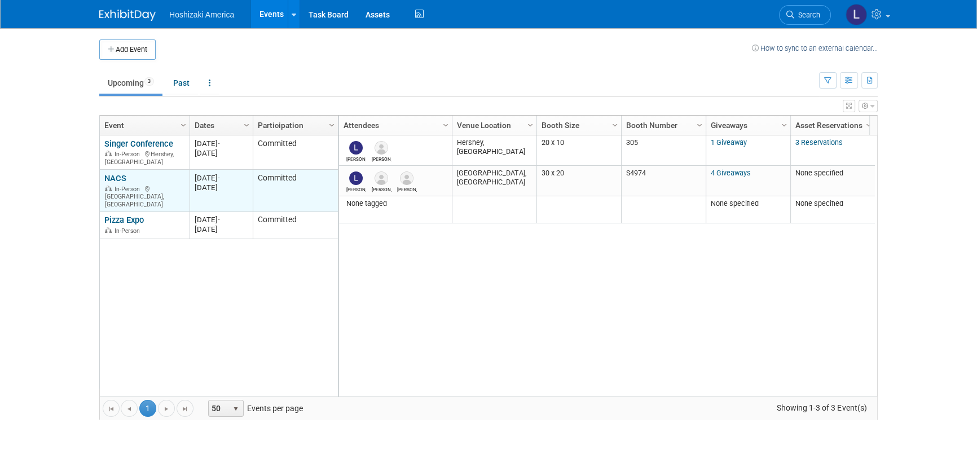
click at [113, 177] on link "NACS" at bounding box center [115, 178] width 22 height 10
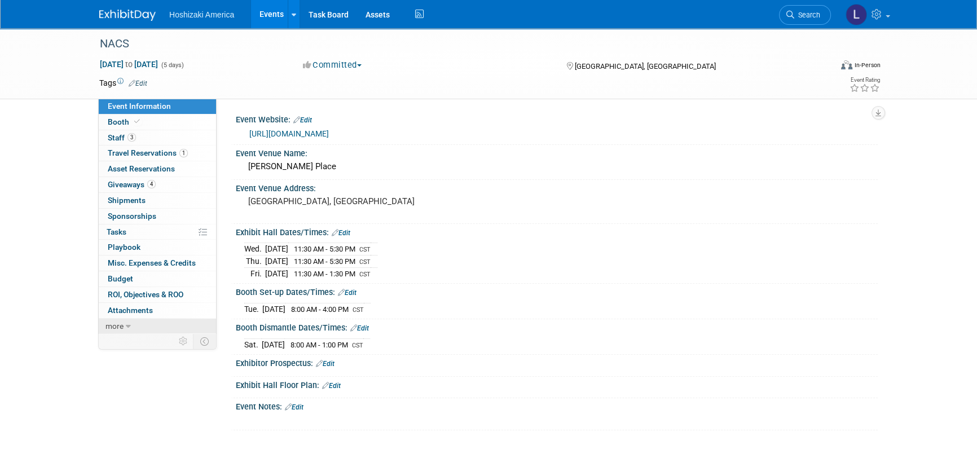
click at [117, 328] on span "more" at bounding box center [114, 325] width 18 height 9
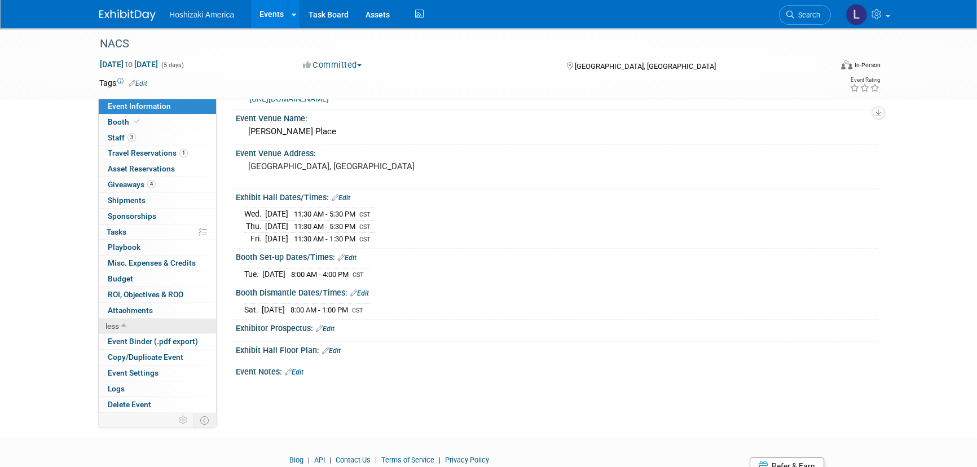
scroll to position [51, 0]
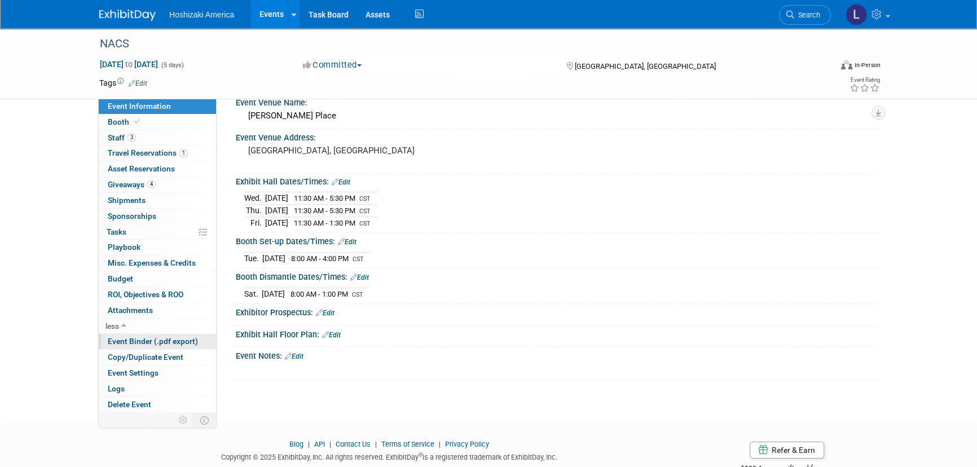
click at [186, 339] on span "Event Binder (.pdf export)" at bounding box center [153, 341] width 90 height 9
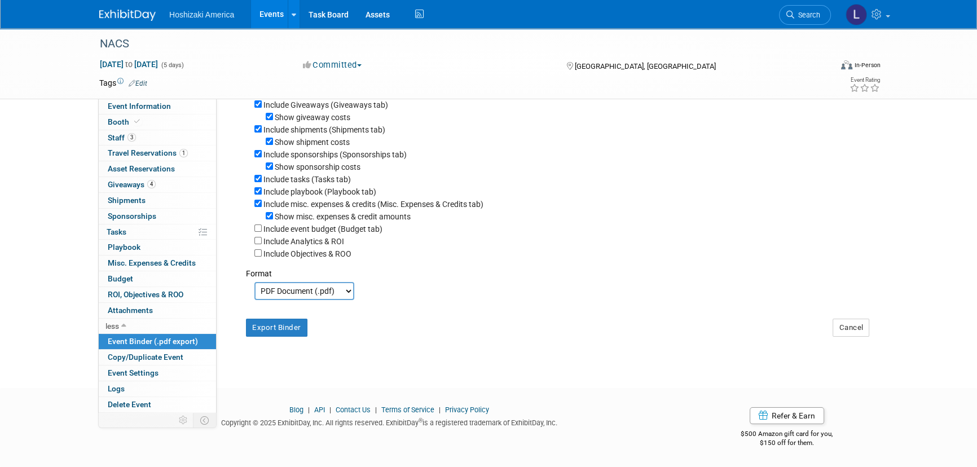
scroll to position [193, 0]
click at [272, 324] on button "Export Binder" at bounding box center [276, 328] width 61 height 18
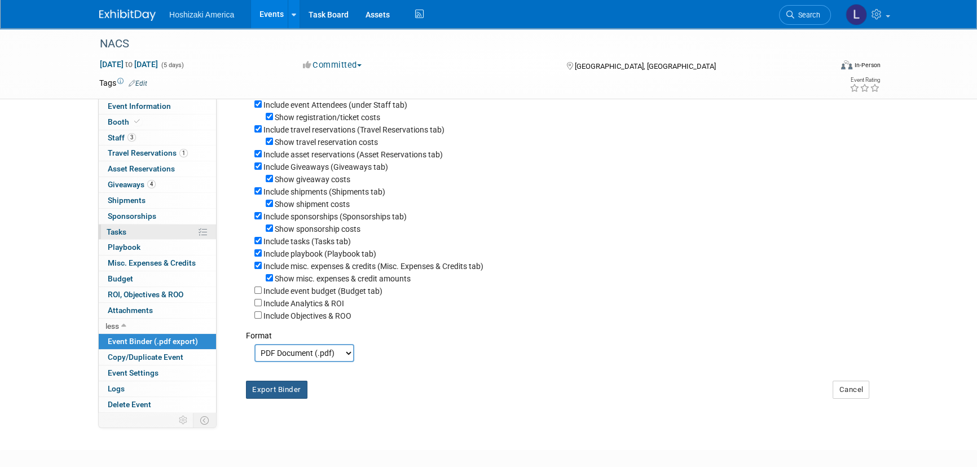
scroll to position [39, 0]
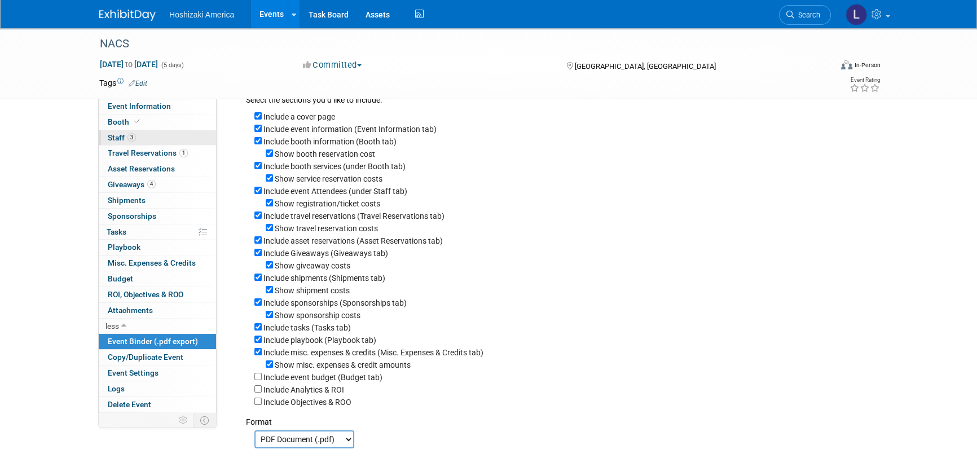
click at [118, 136] on span "Staff 3" at bounding box center [122, 137] width 28 height 9
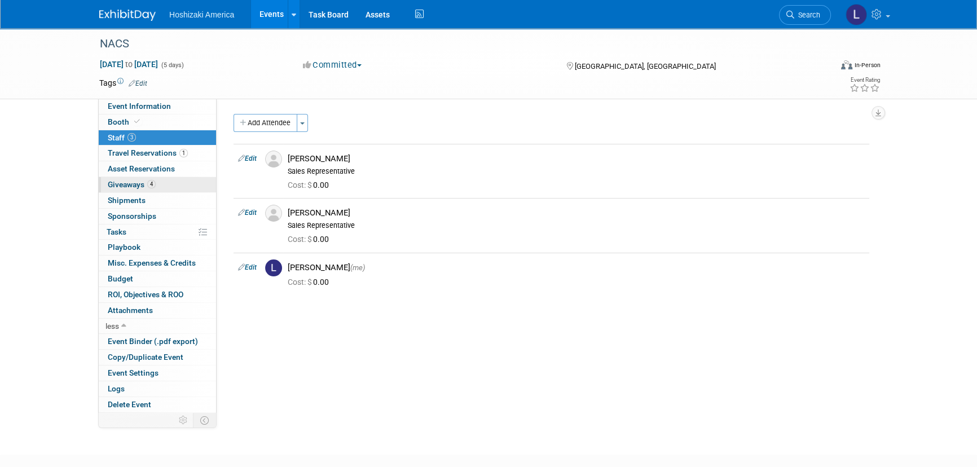
click at [135, 180] on span "Giveaways 4" at bounding box center [132, 184] width 48 height 9
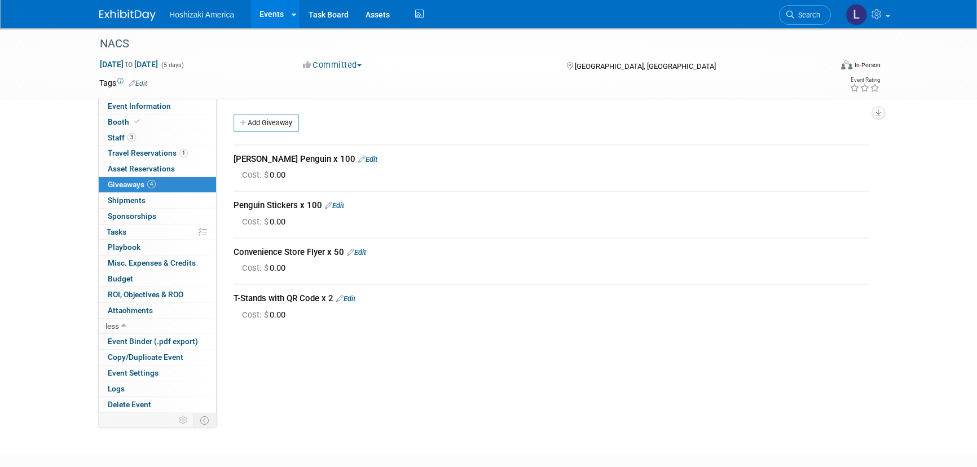
drag, startPoint x: 246, startPoint y: 248, endPoint x: 317, endPoint y: 251, distance: 71.1
click at [317, 251] on div "Convenience Store Flyer x 50 Edit" at bounding box center [551, 252] width 636 height 12
click at [444, 250] on div "Convenience Store Flyer x 50 Edit" at bounding box center [551, 252] width 636 height 12
click at [119, 135] on span "Staff 3" at bounding box center [122, 137] width 28 height 9
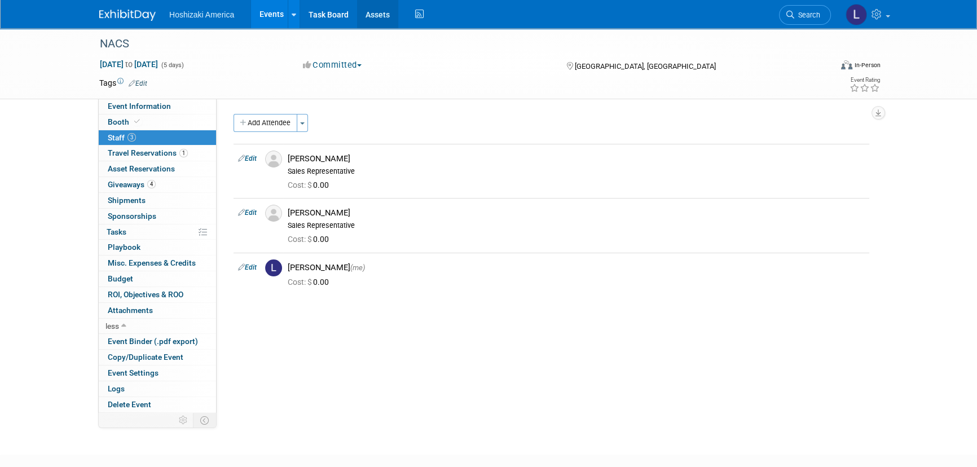
click at [379, 16] on link "Assets" at bounding box center [377, 14] width 41 height 28
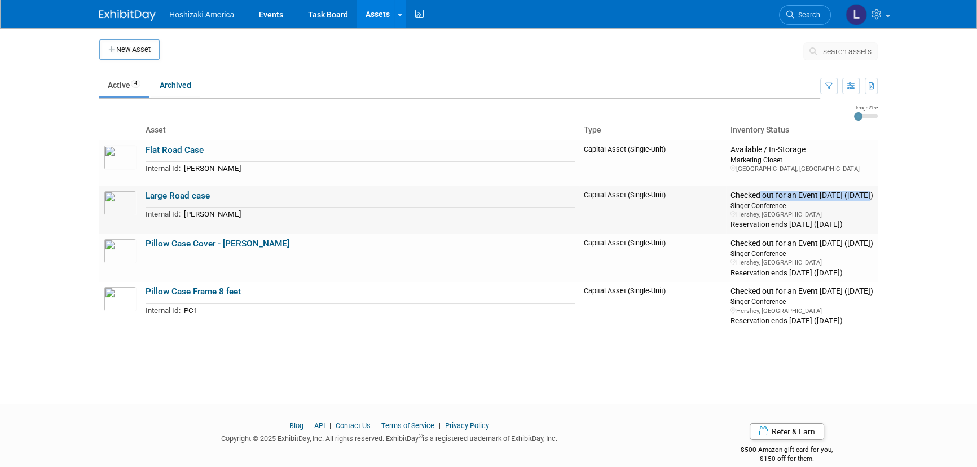
drag, startPoint x: 803, startPoint y: 194, endPoint x: 852, endPoint y: 193, distance: 48.5
click at [852, 193] on div "Checked out for an Event [DATE] ([DATE])" at bounding box center [801, 196] width 143 height 10
click at [875, 20] on link at bounding box center [866, 14] width 55 height 28
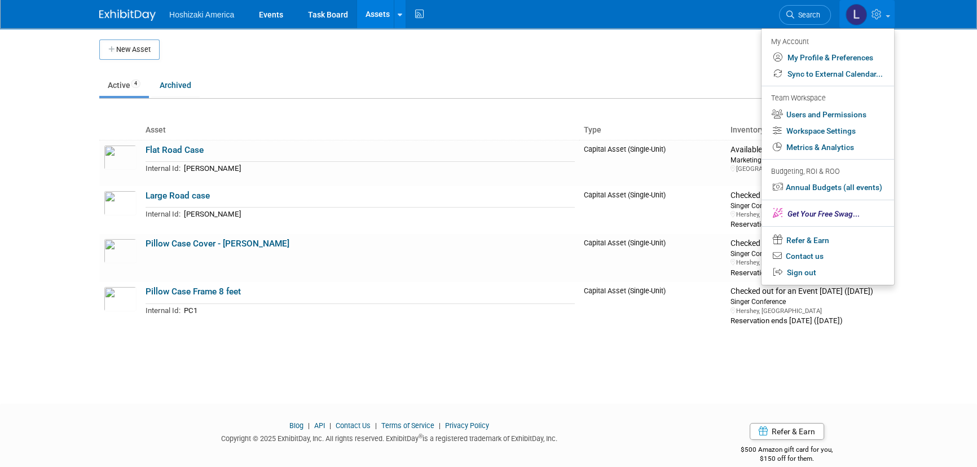
click at [668, 62] on td at bounding box center [481, 53] width 643 height 28
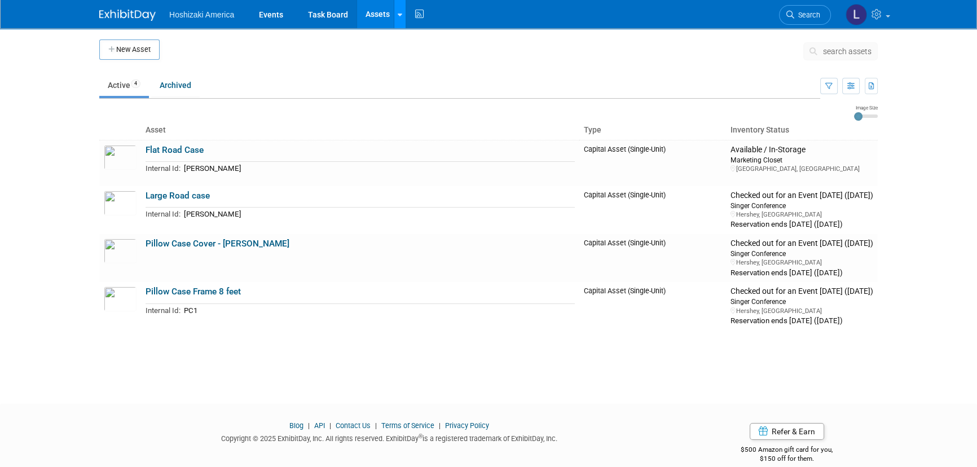
click at [400, 22] on link at bounding box center [400, 14] width 12 height 28
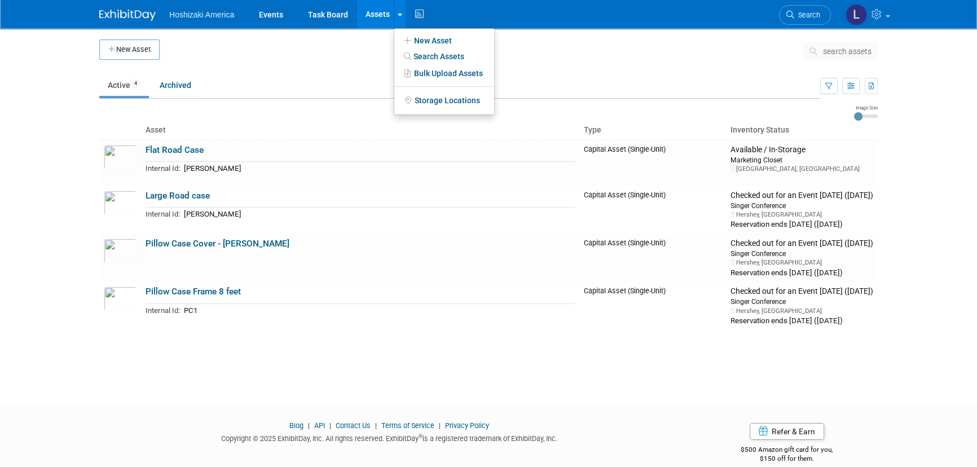
click at [556, 49] on td at bounding box center [481, 53] width 643 height 28
click at [698, 42] on td at bounding box center [481, 53] width 643 height 28
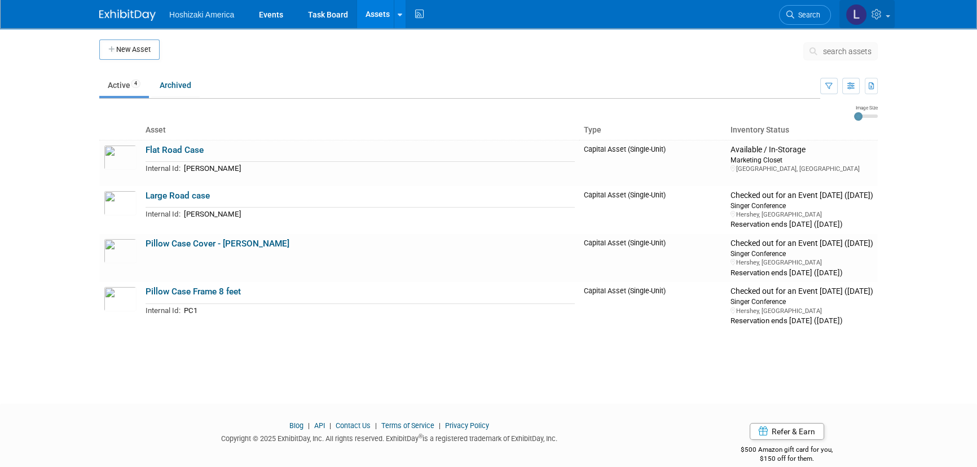
click at [878, 11] on icon at bounding box center [877, 14] width 13 height 10
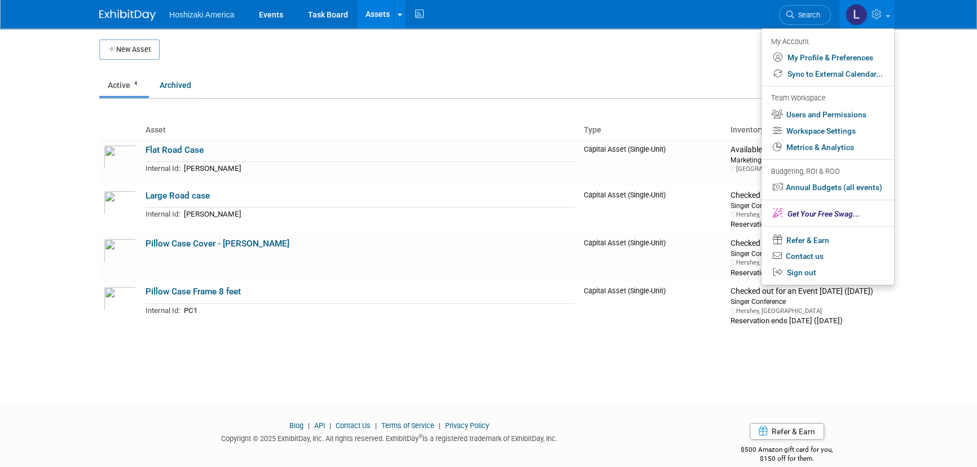
click at [301, 361] on div "New Asset search assets Choose the type of asset you'd like to create: Capital …" at bounding box center [488, 205] width 795 height 355
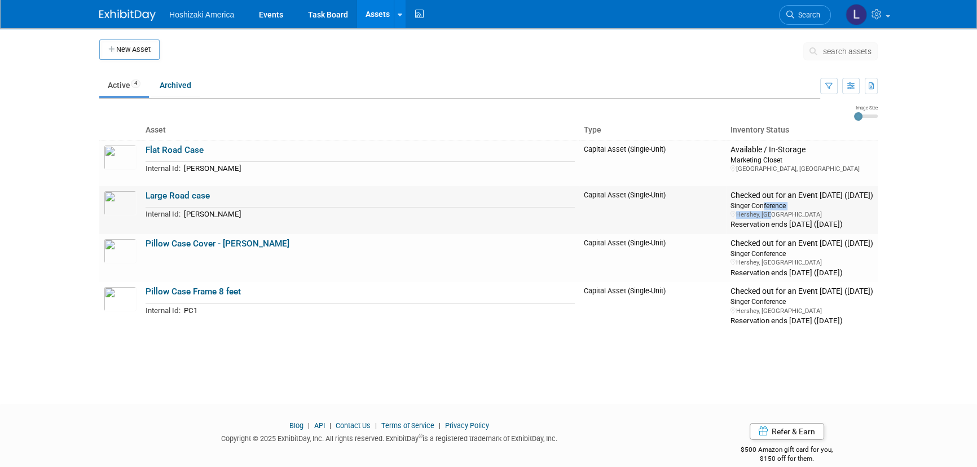
drag, startPoint x: 744, startPoint y: 208, endPoint x: 784, endPoint y: 211, distance: 40.1
click at [784, 211] on td "Checked out for an Event [DATE] ([DATE]) Singer Conference [GEOGRAPHIC_DATA], […" at bounding box center [801, 210] width 143 height 39
